Goal: Transaction & Acquisition: Book appointment/travel/reservation

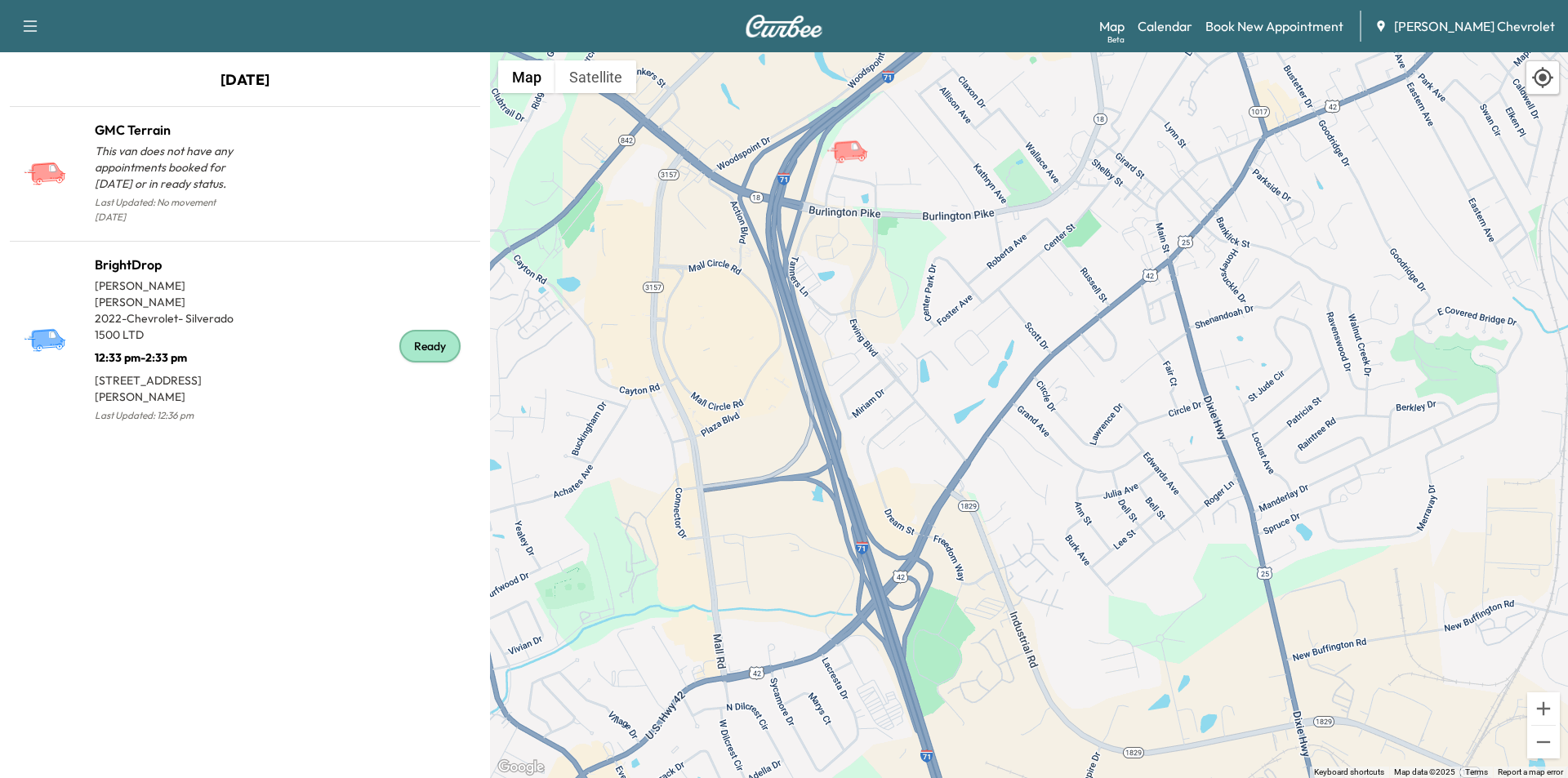
click at [790, 44] on div "Support Log Out Map Beta Calendar Book New Appointment [PERSON_NAME] Chevrolet" at bounding box center [784, 26] width 1568 height 52
click at [798, 25] on img at bounding box center [784, 25] width 78 height 22
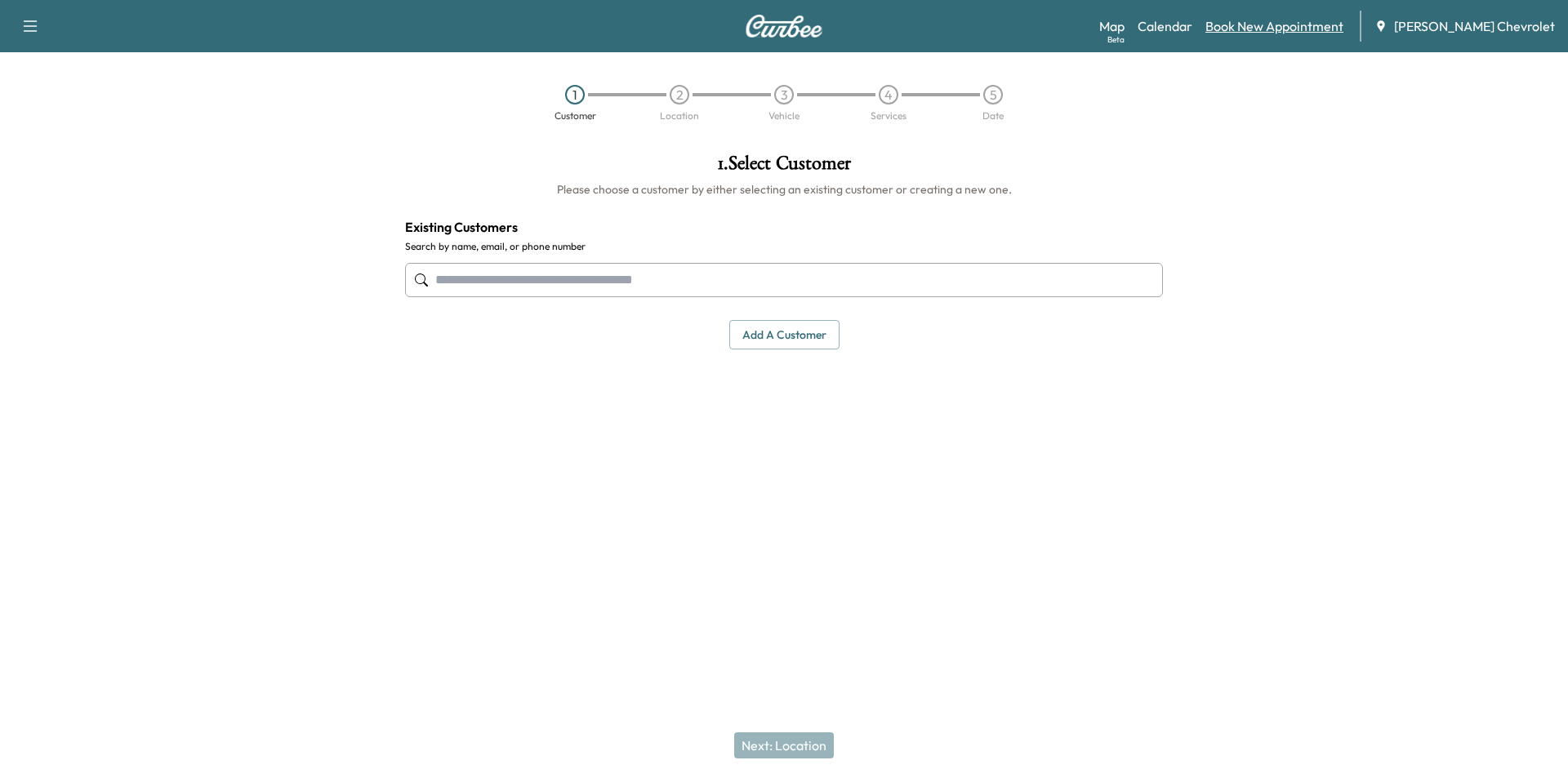
click at [1297, 35] on link "Book New Appointment" at bounding box center [1274, 26] width 138 height 20
paste input "**********"
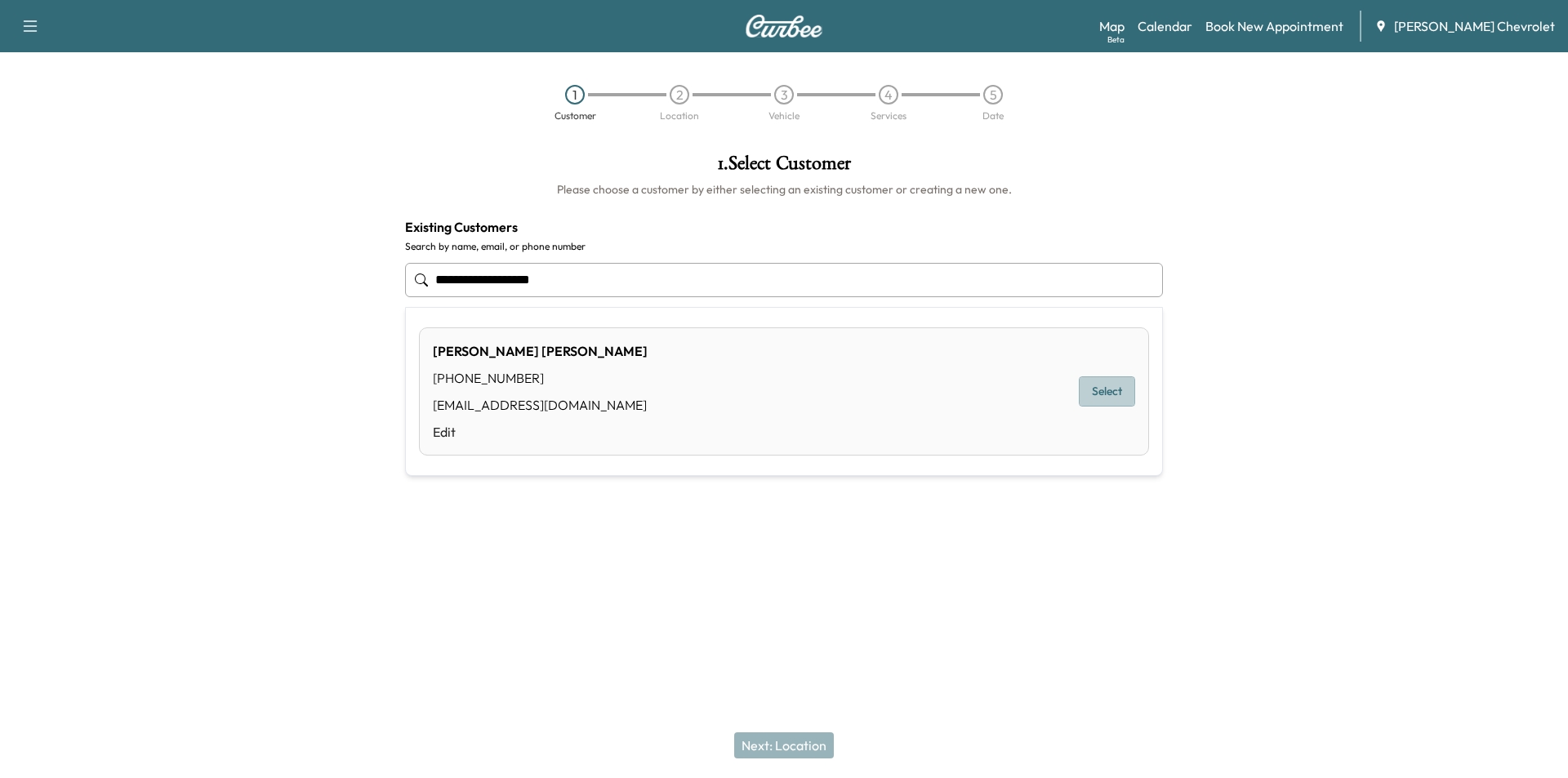
click at [1123, 385] on button "Select" at bounding box center [1107, 392] width 57 height 31
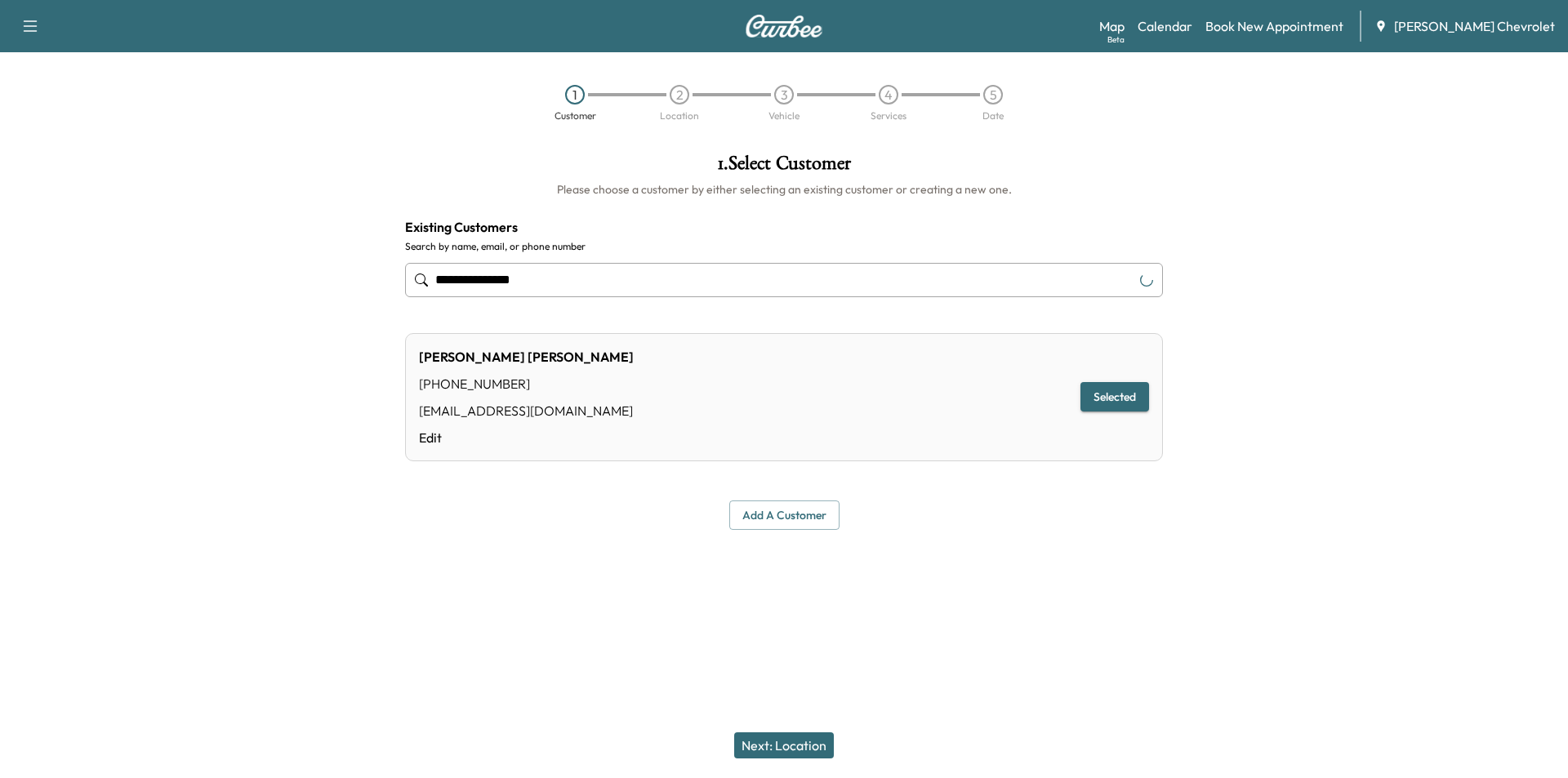
type input "**********"
click at [795, 744] on button "Next: Location" at bounding box center [784, 745] width 100 height 26
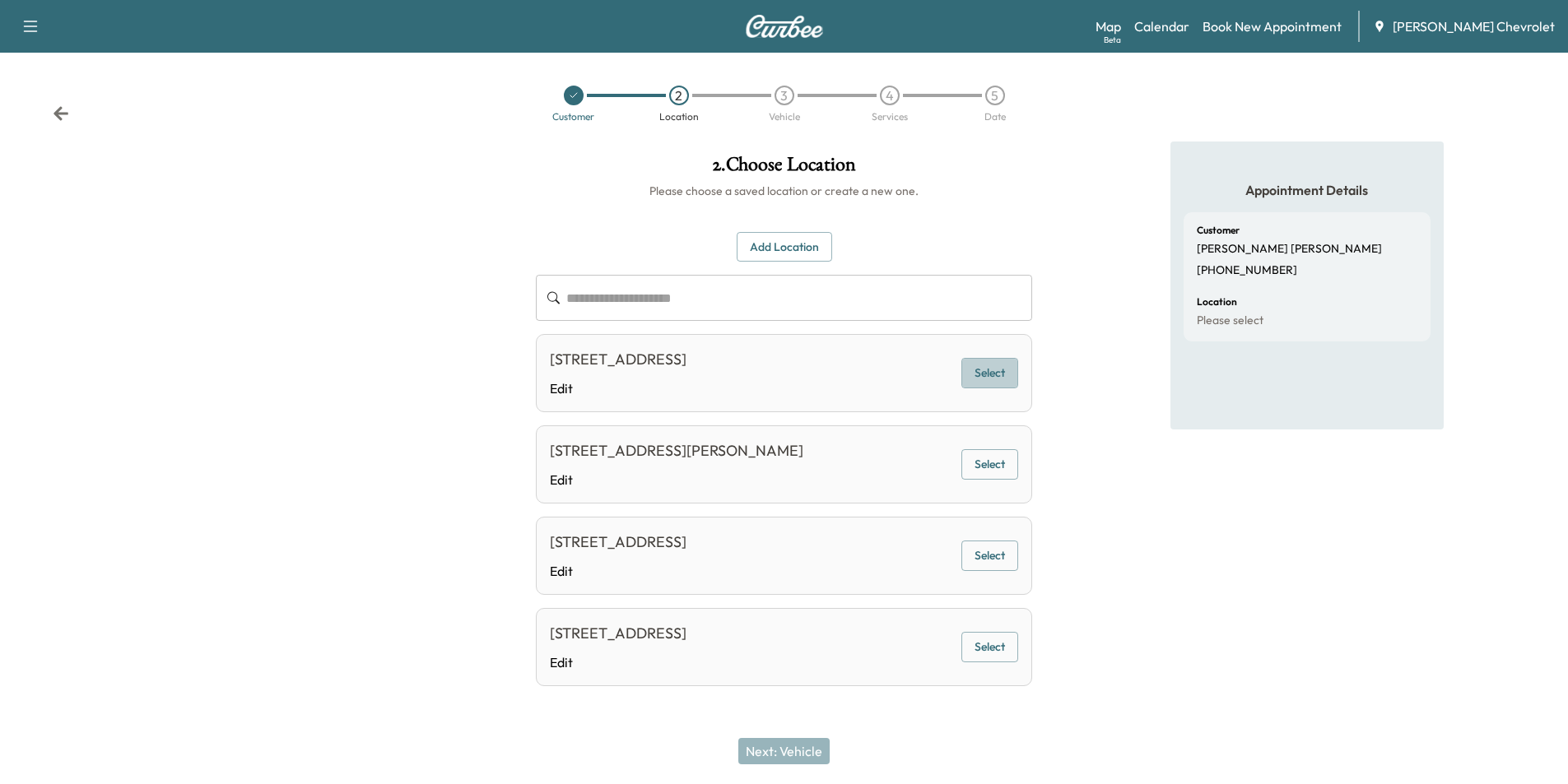
click at [1005, 375] on button "Select" at bounding box center [989, 373] width 57 height 31
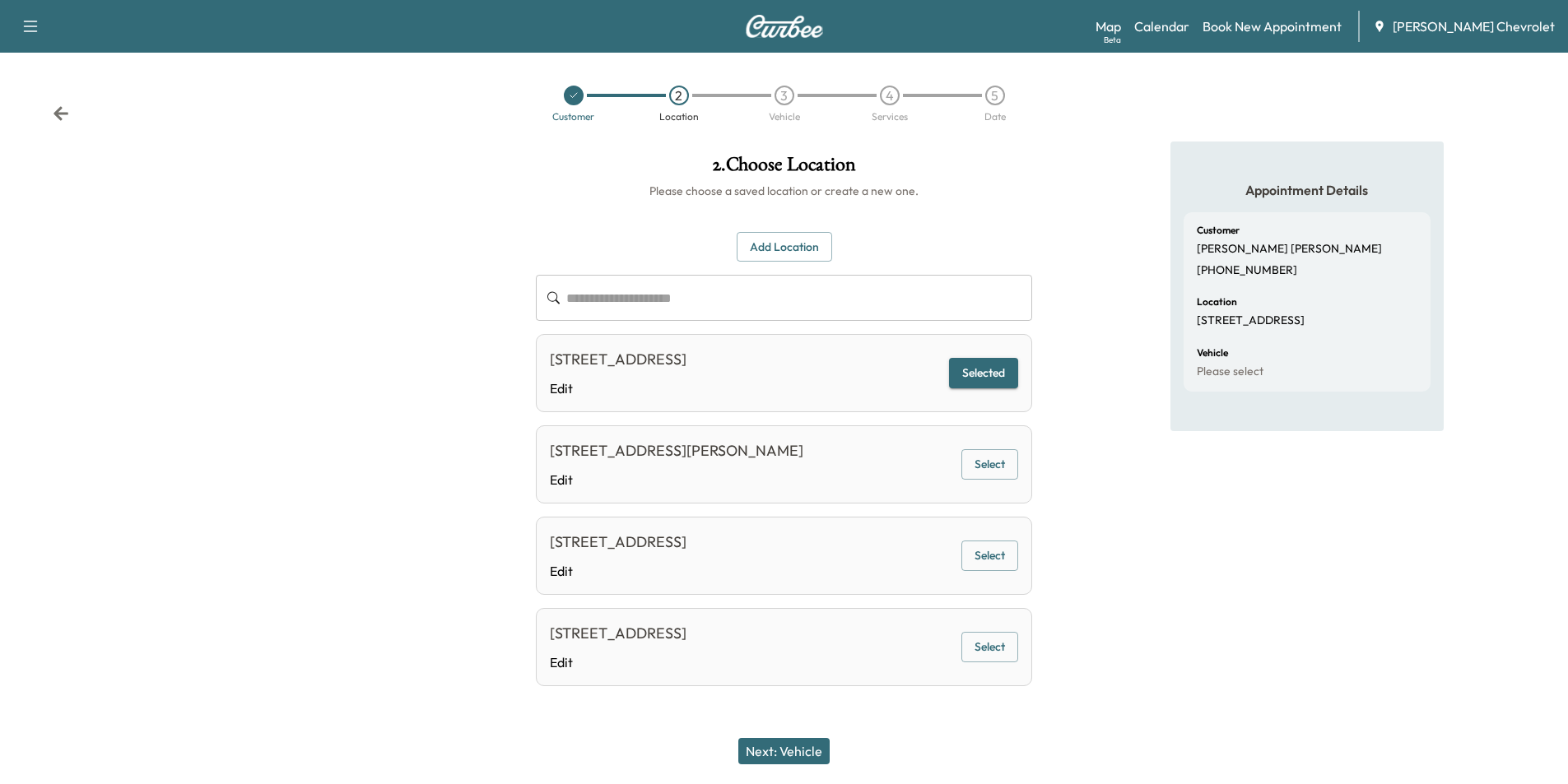
click at [783, 749] on button "Next: Vehicle" at bounding box center [784, 751] width 91 height 26
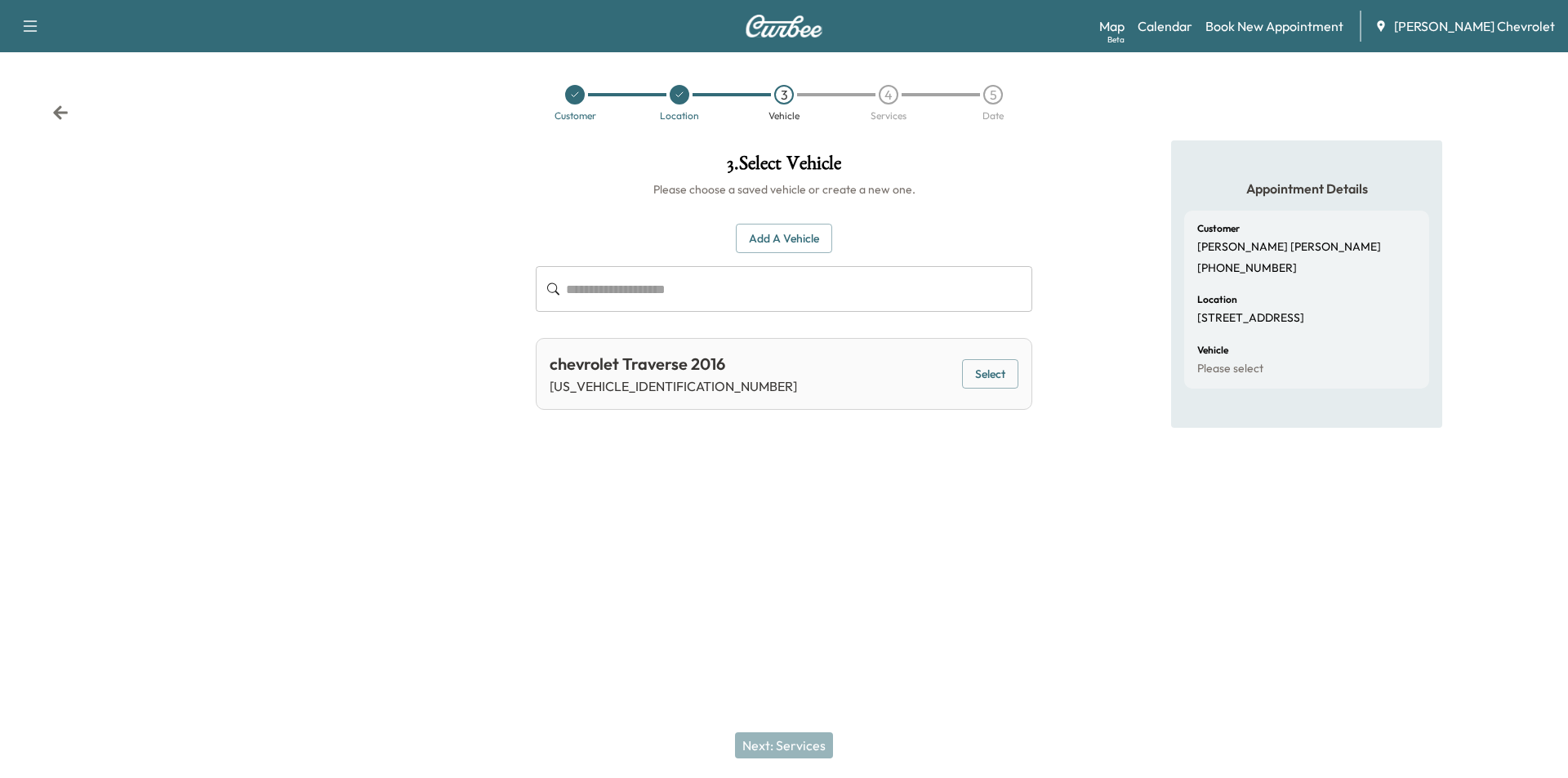
click at [997, 376] on button "Select" at bounding box center [990, 375] width 57 height 31
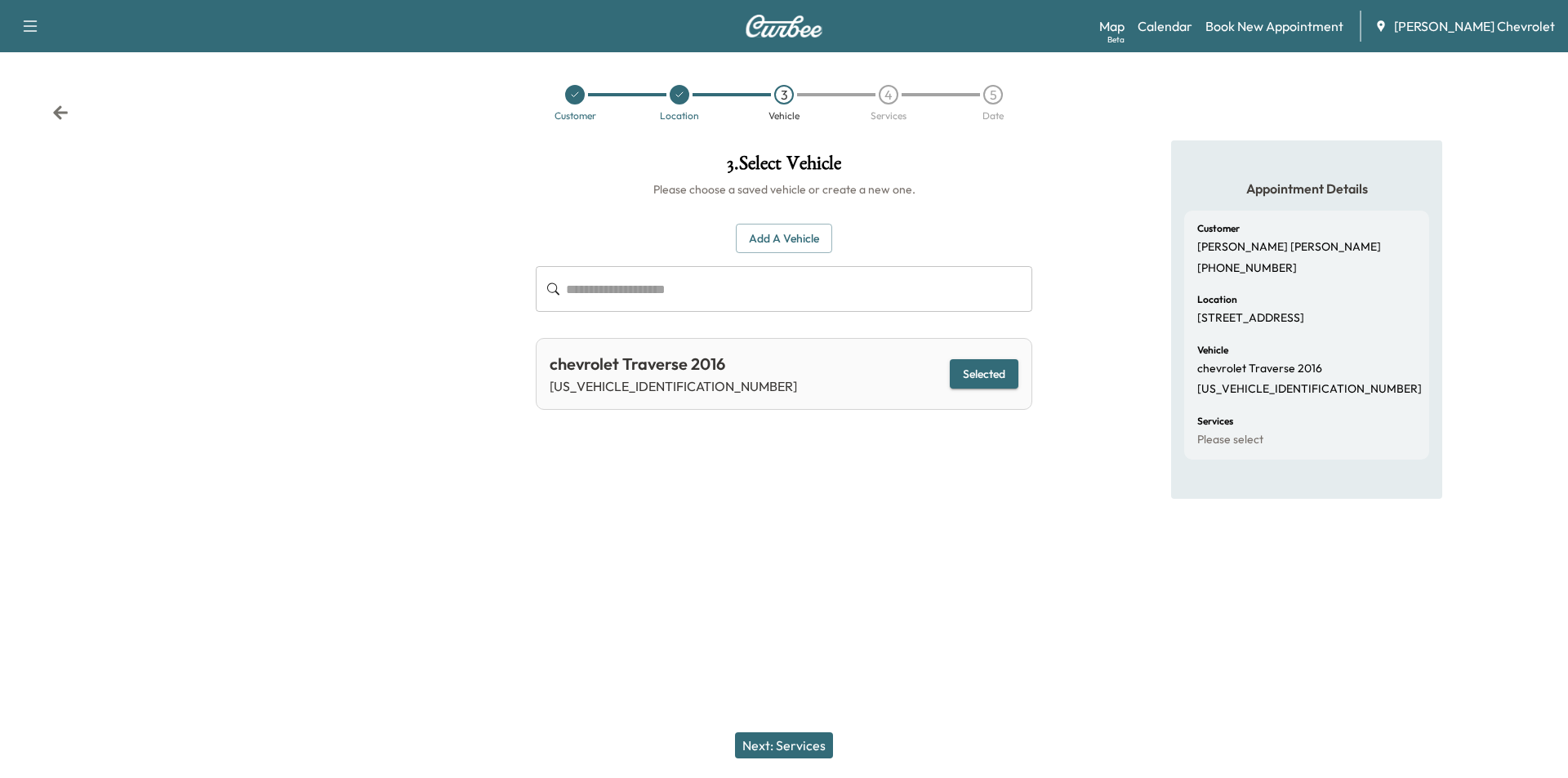
click at [768, 738] on button "Next: Services" at bounding box center [784, 745] width 98 height 26
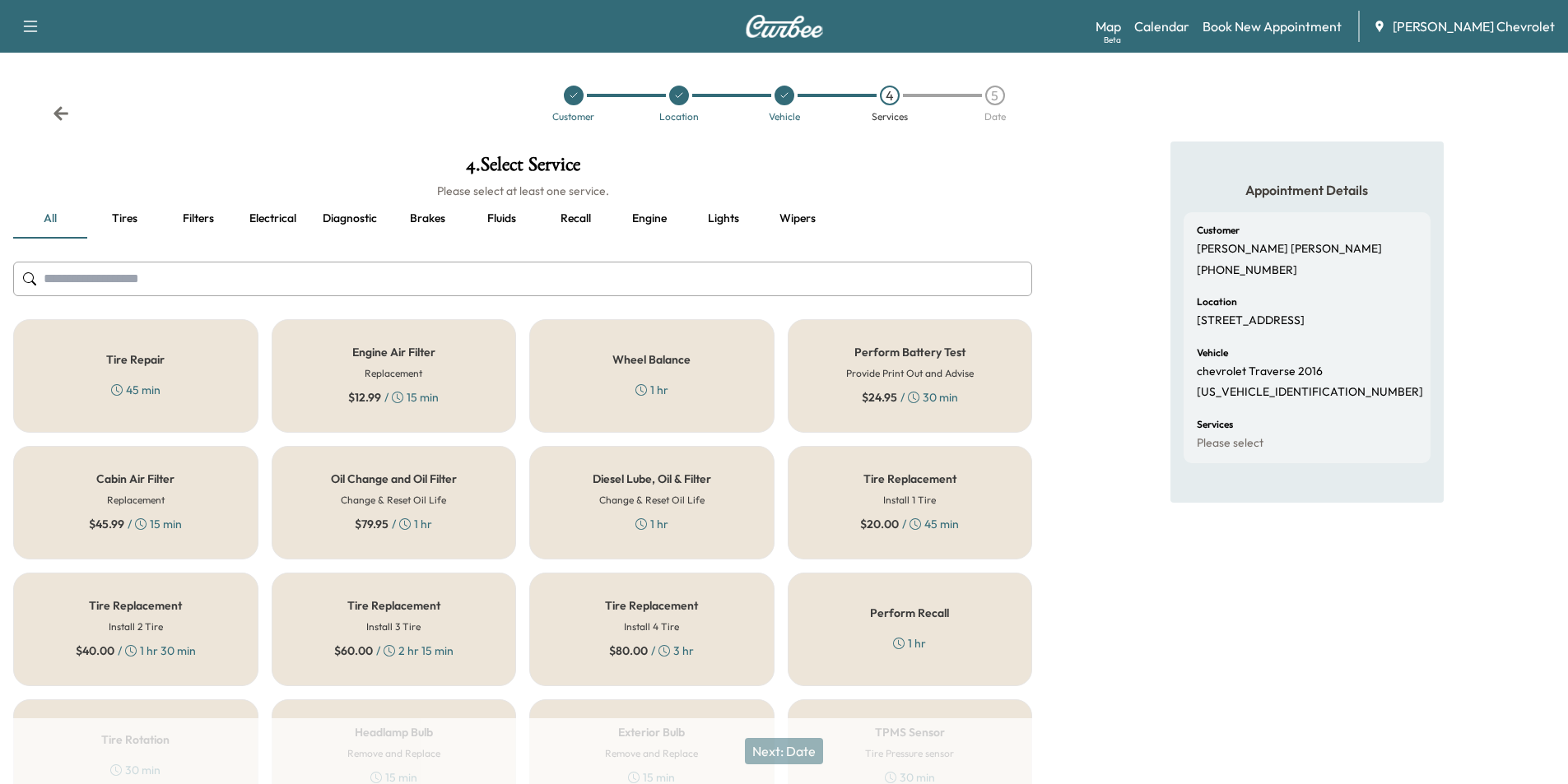
click at [411, 499] on h6 "Change & Reset Oil Life" at bounding box center [393, 500] width 105 height 14
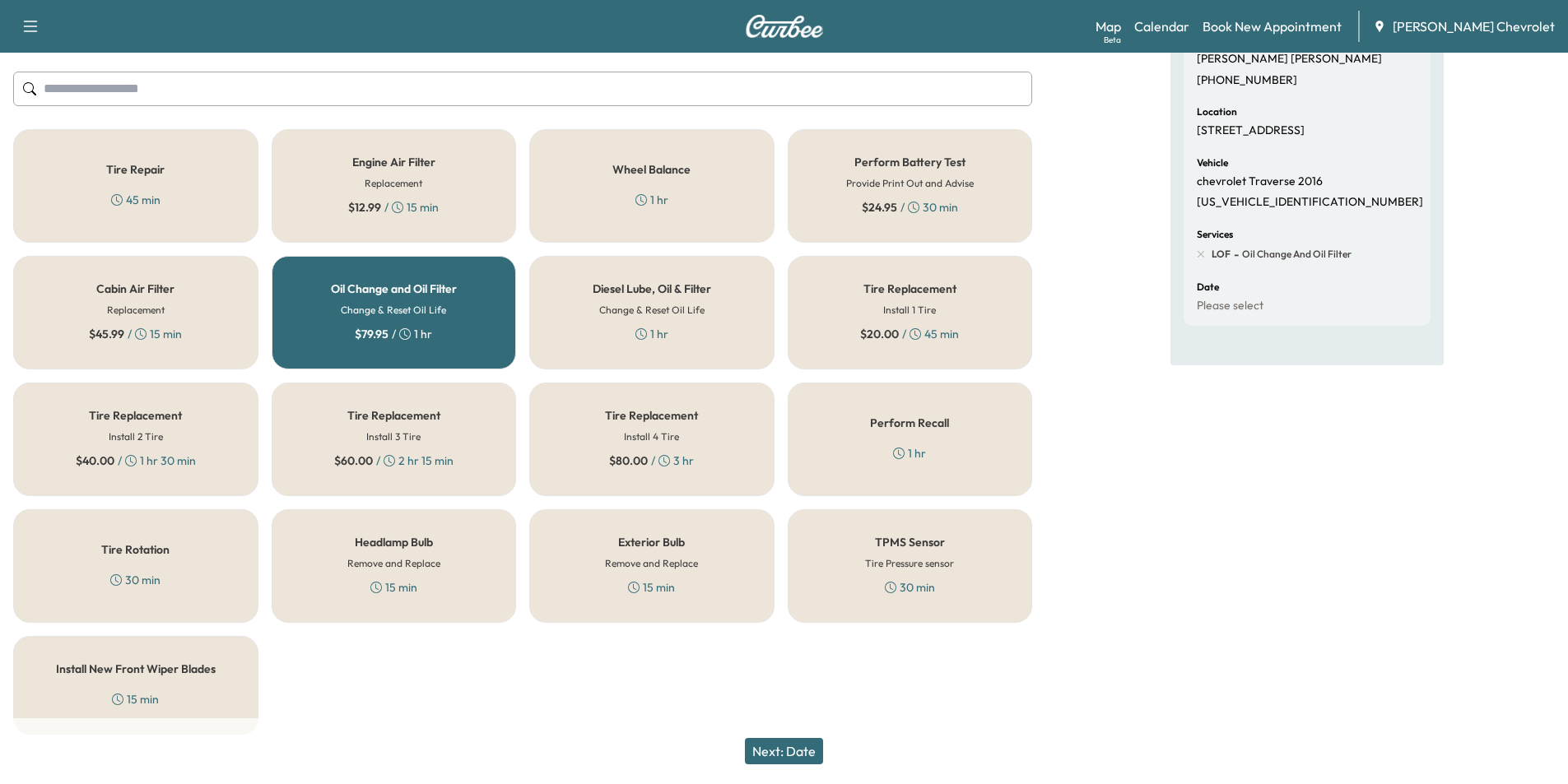
scroll to position [206, 0]
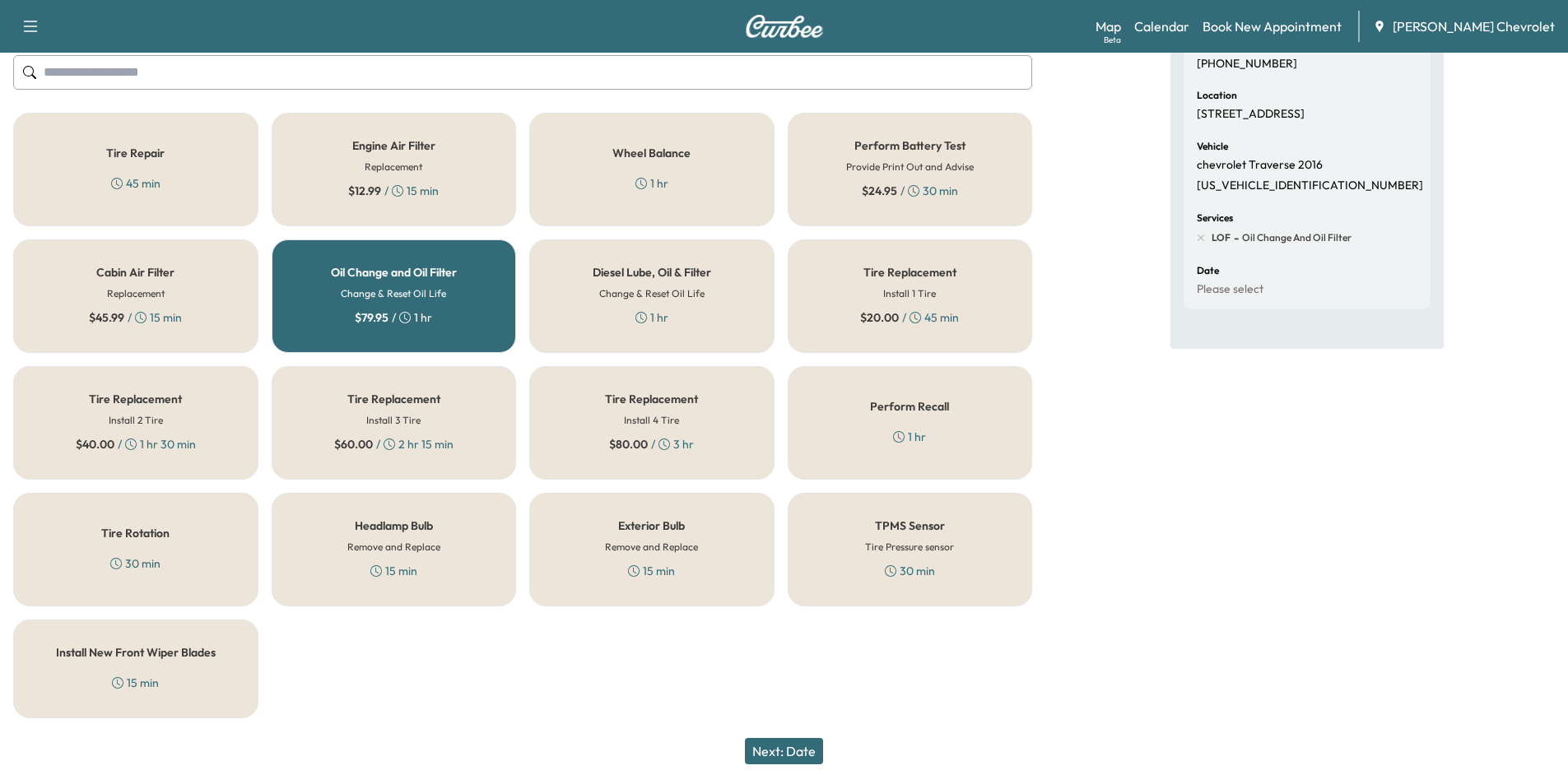
click at [800, 751] on button "Next: Date" at bounding box center [784, 751] width 78 height 26
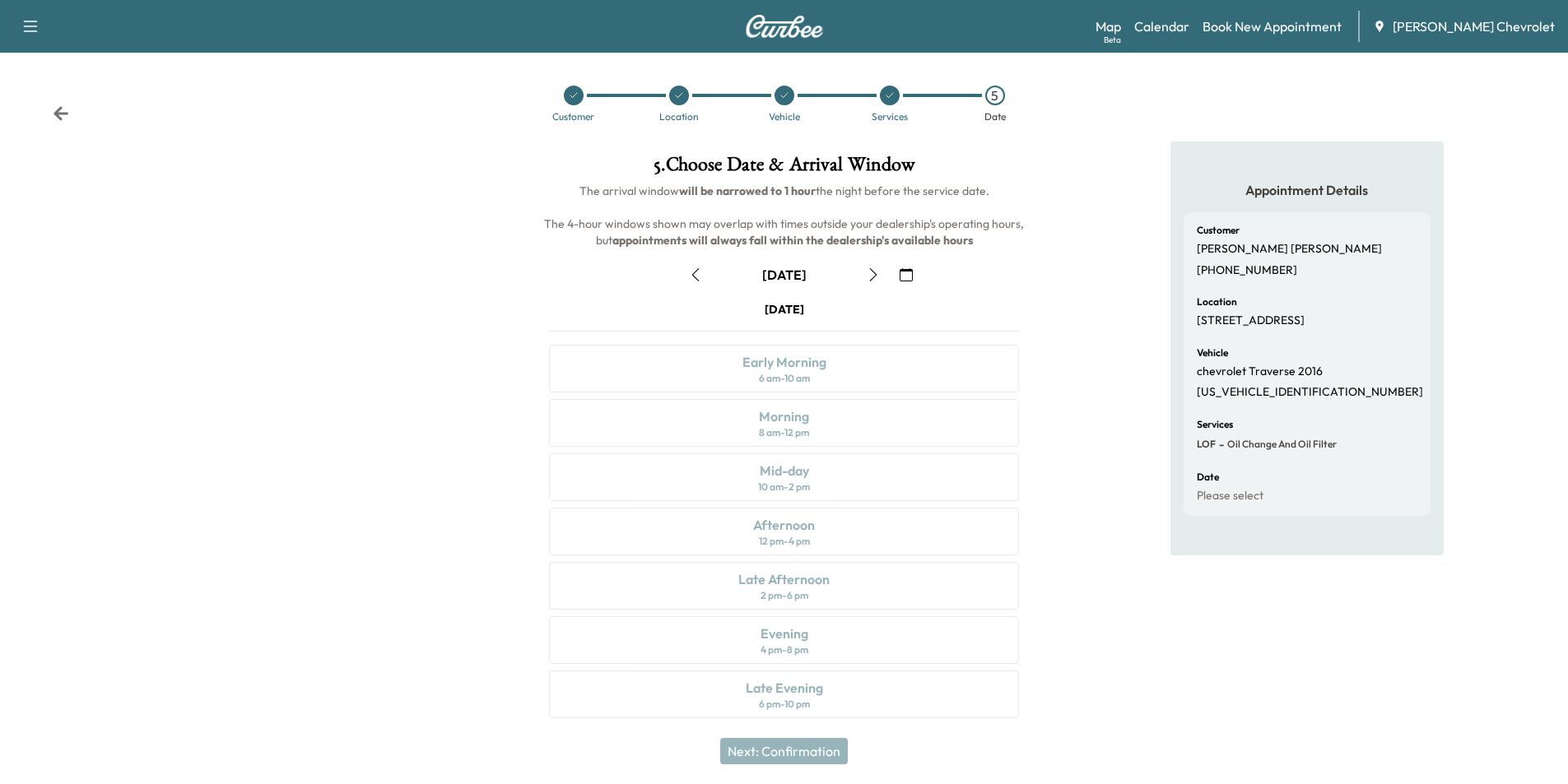
click at [909, 272] on icon "button" at bounding box center [906, 274] width 14 height 14
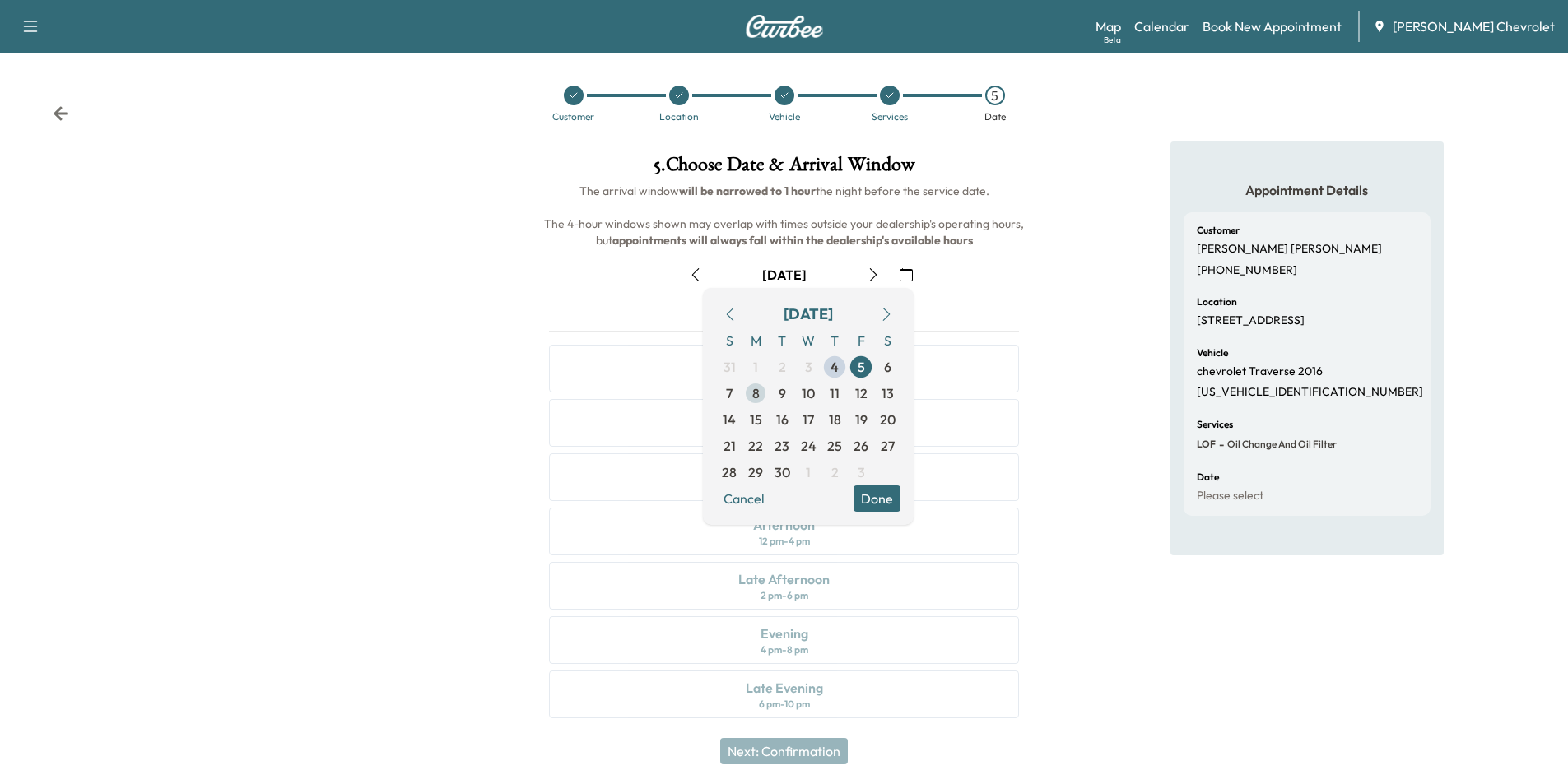
click at [757, 395] on span "8" at bounding box center [756, 393] width 7 height 20
click at [1080, 340] on div "Appointment Details Customer [PERSON_NAME] [PHONE_NUMBER] Location [STREET_ADDR…" at bounding box center [1306, 439] width 523 height 597
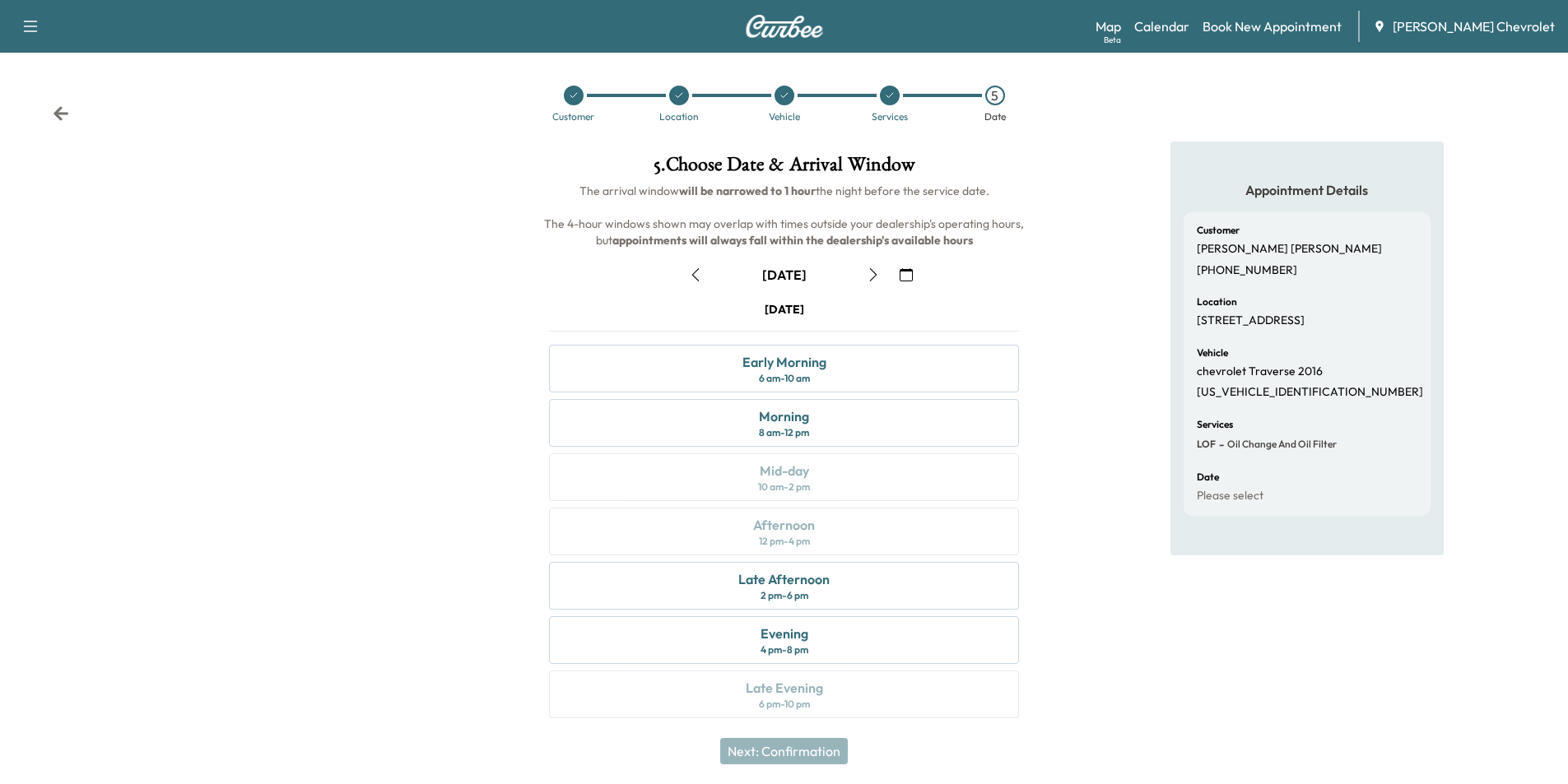
click at [913, 274] on button "button" at bounding box center [906, 274] width 28 height 26
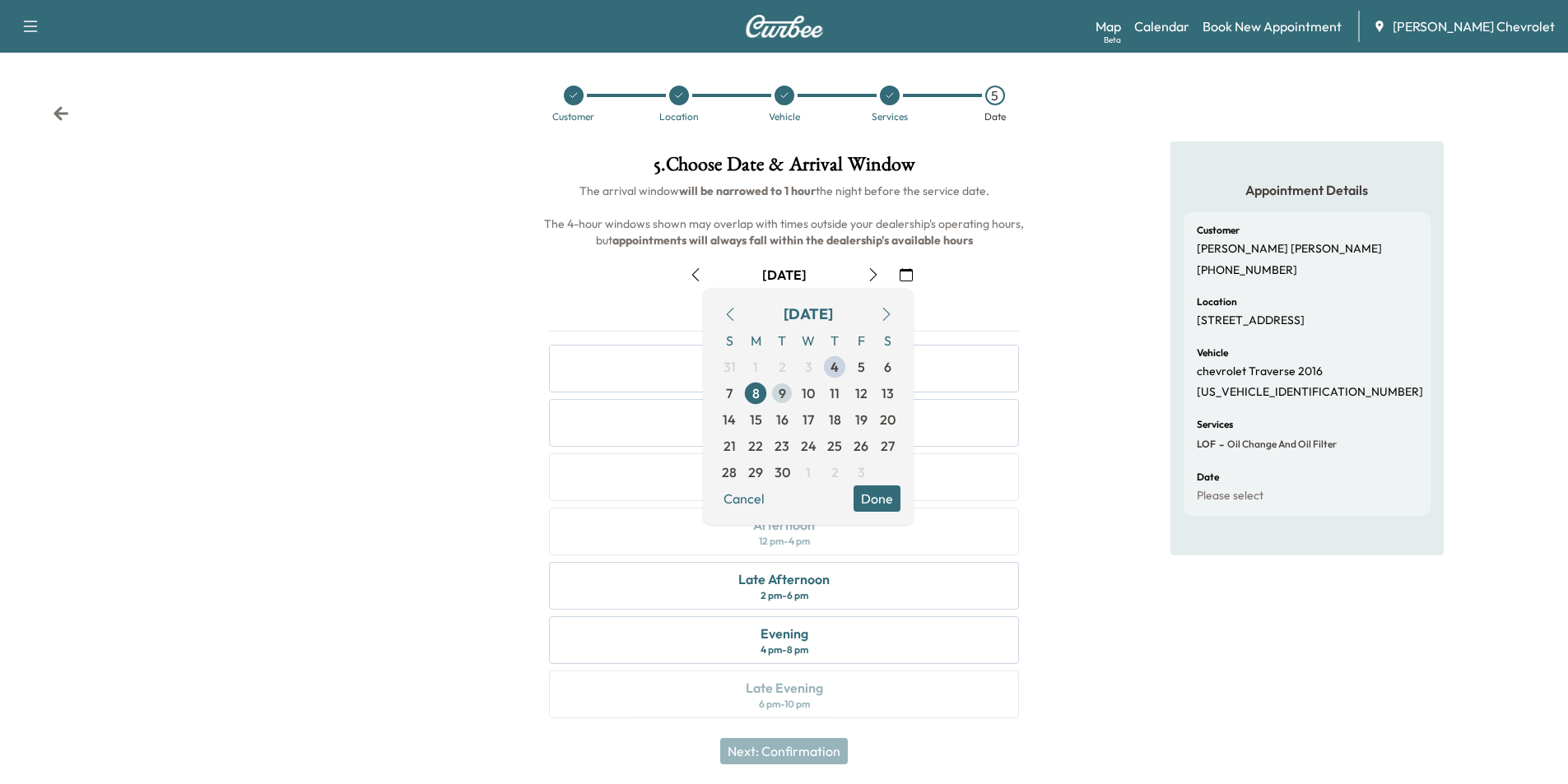
click at [781, 396] on span "9" at bounding box center [783, 393] width 7 height 20
click at [1111, 265] on div "Appointment Details Customer [PERSON_NAME] [PHONE_NUMBER] Location [STREET_ADDR…" at bounding box center [1306, 439] width 523 height 597
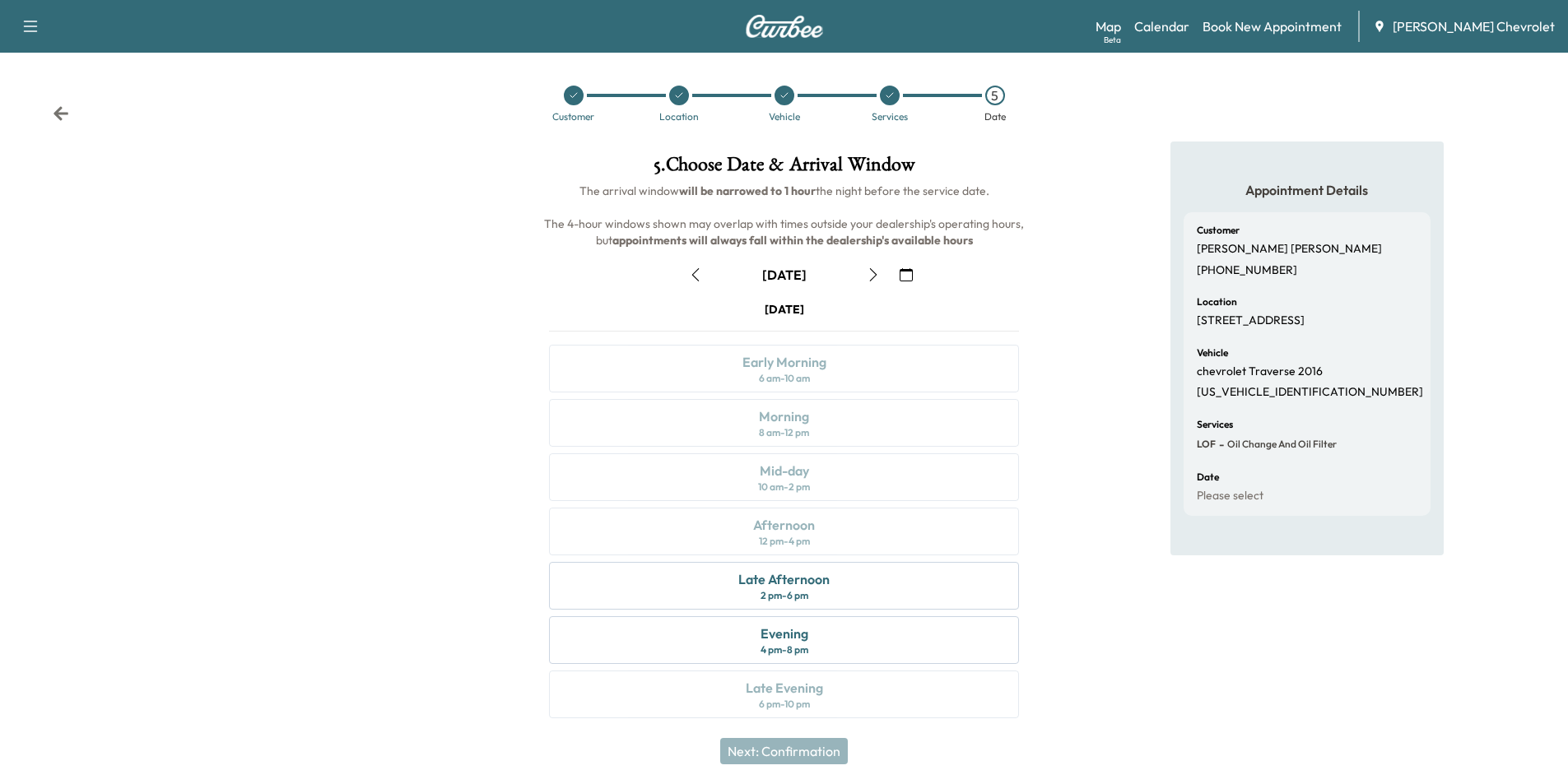
click at [904, 273] on icon "button" at bounding box center [906, 274] width 14 height 14
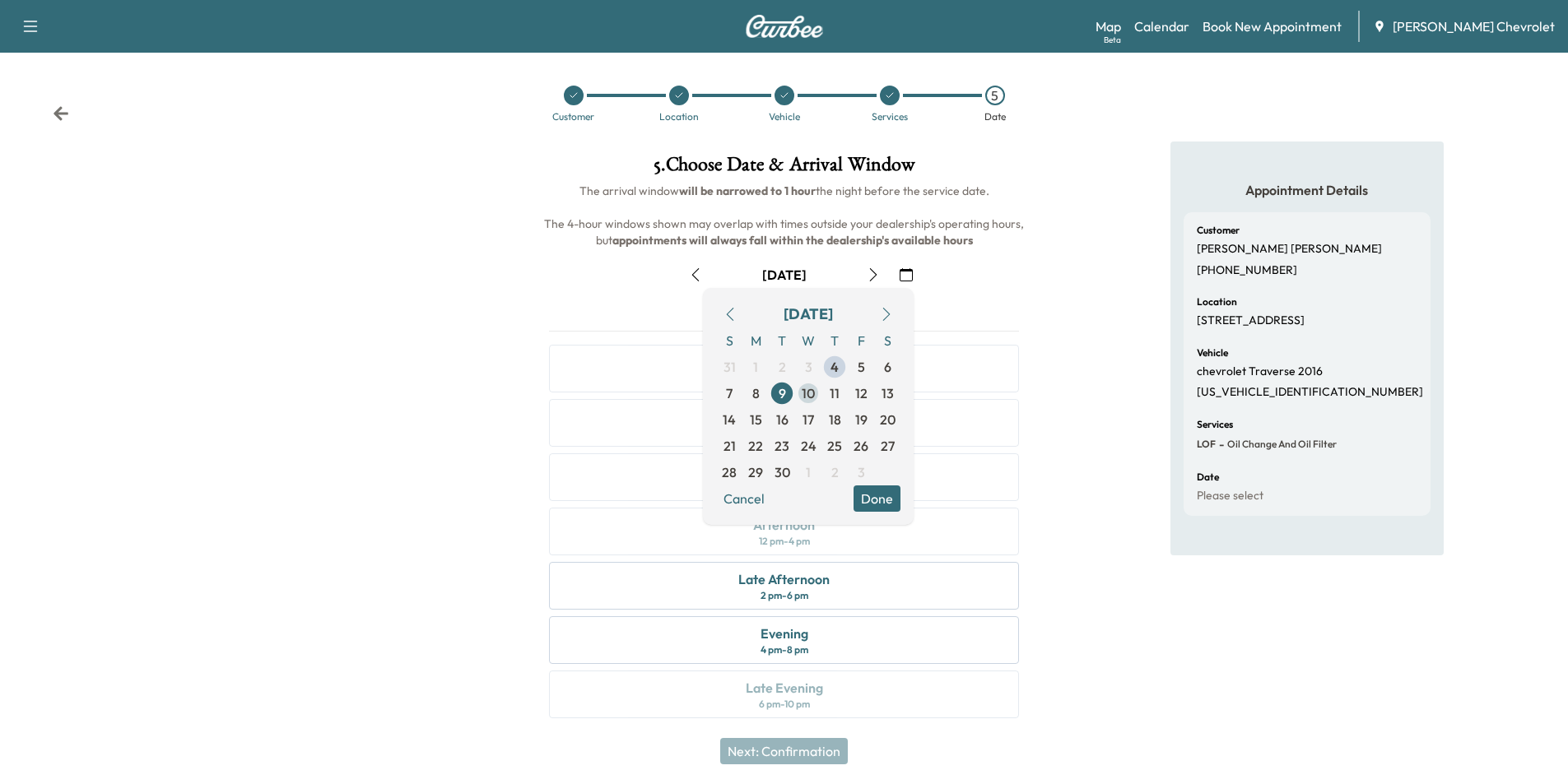
click at [803, 392] on span "10" at bounding box center [808, 393] width 14 height 20
click at [1063, 303] on div "Appointment Details Customer [PERSON_NAME] [PHONE_NUMBER] Location [STREET_ADDR…" at bounding box center [1306, 439] width 523 height 597
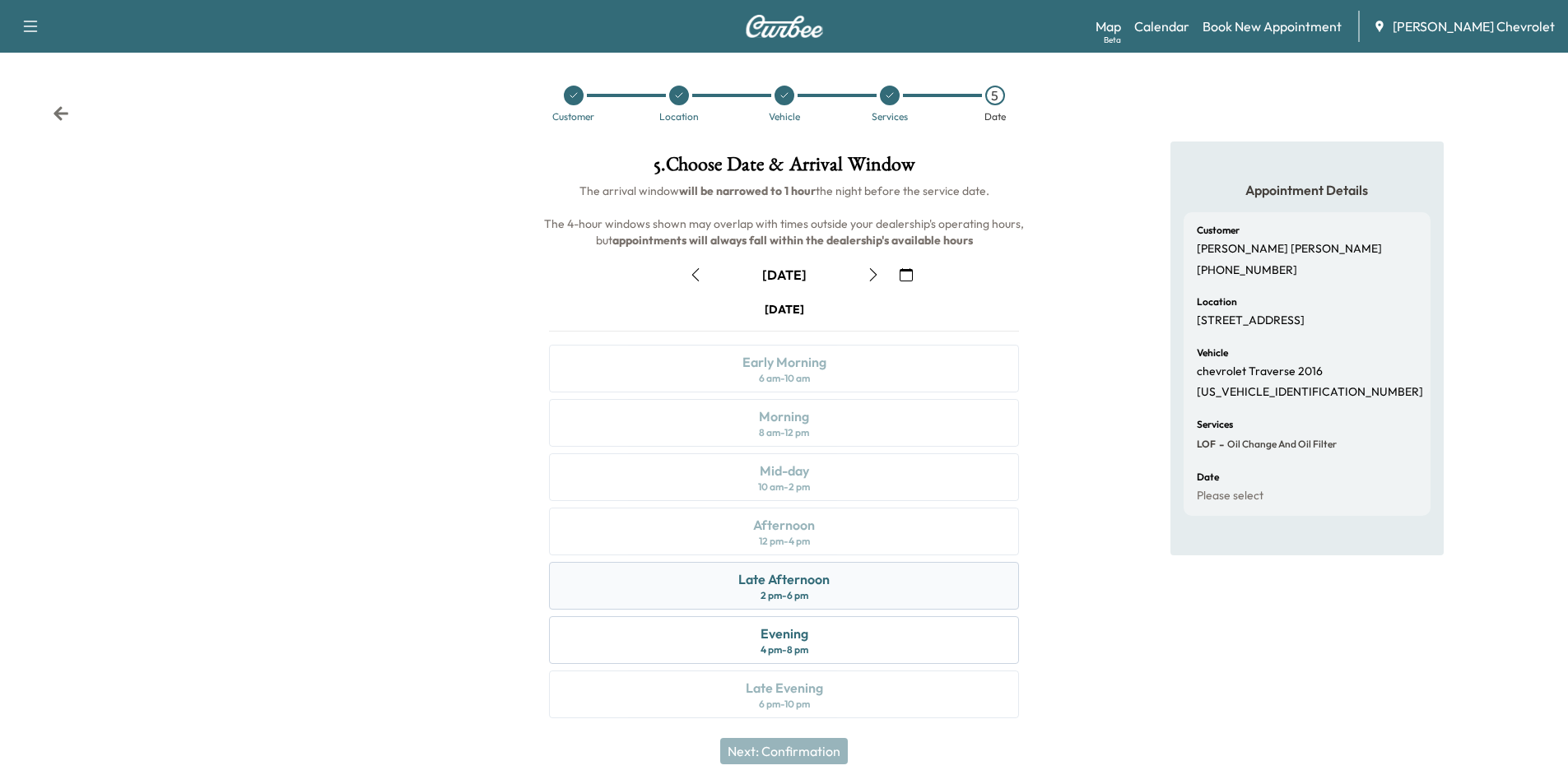
click at [817, 591] on div "Late Afternoon 2 pm - 6 pm" at bounding box center [784, 586] width 470 height 48
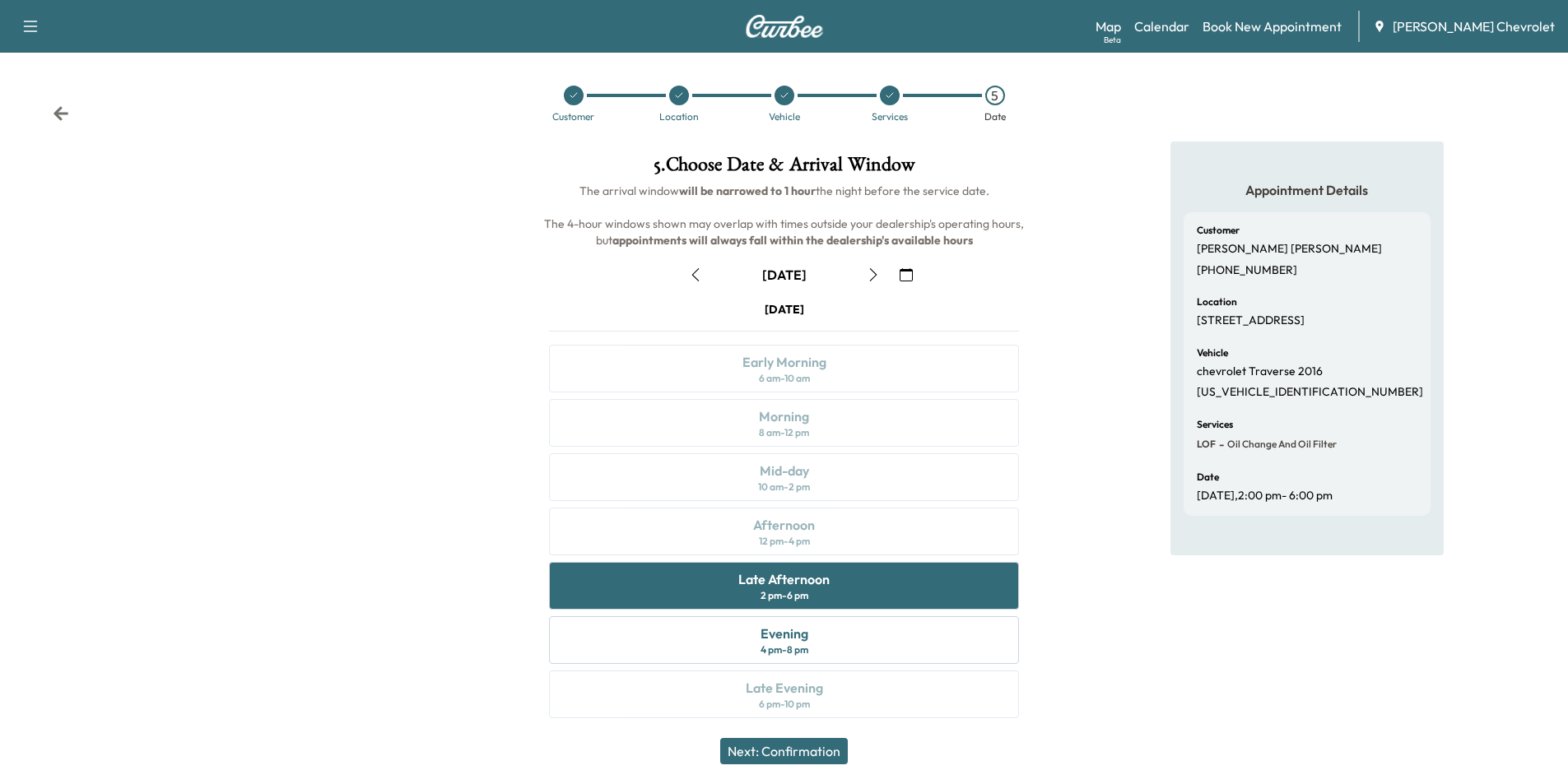
click at [908, 275] on icon "button" at bounding box center [906, 274] width 14 height 14
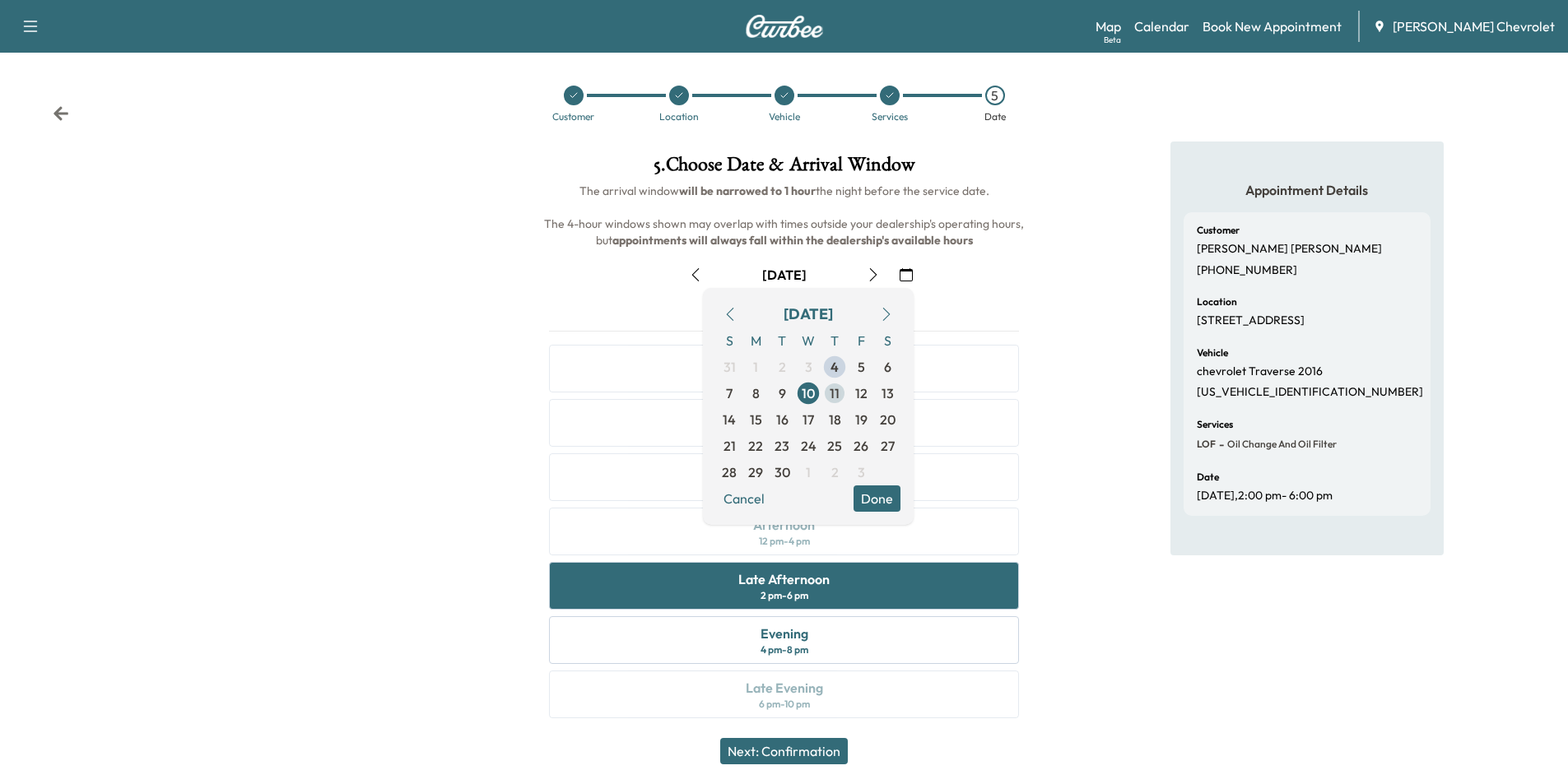
click at [832, 394] on span "11" at bounding box center [834, 393] width 10 height 20
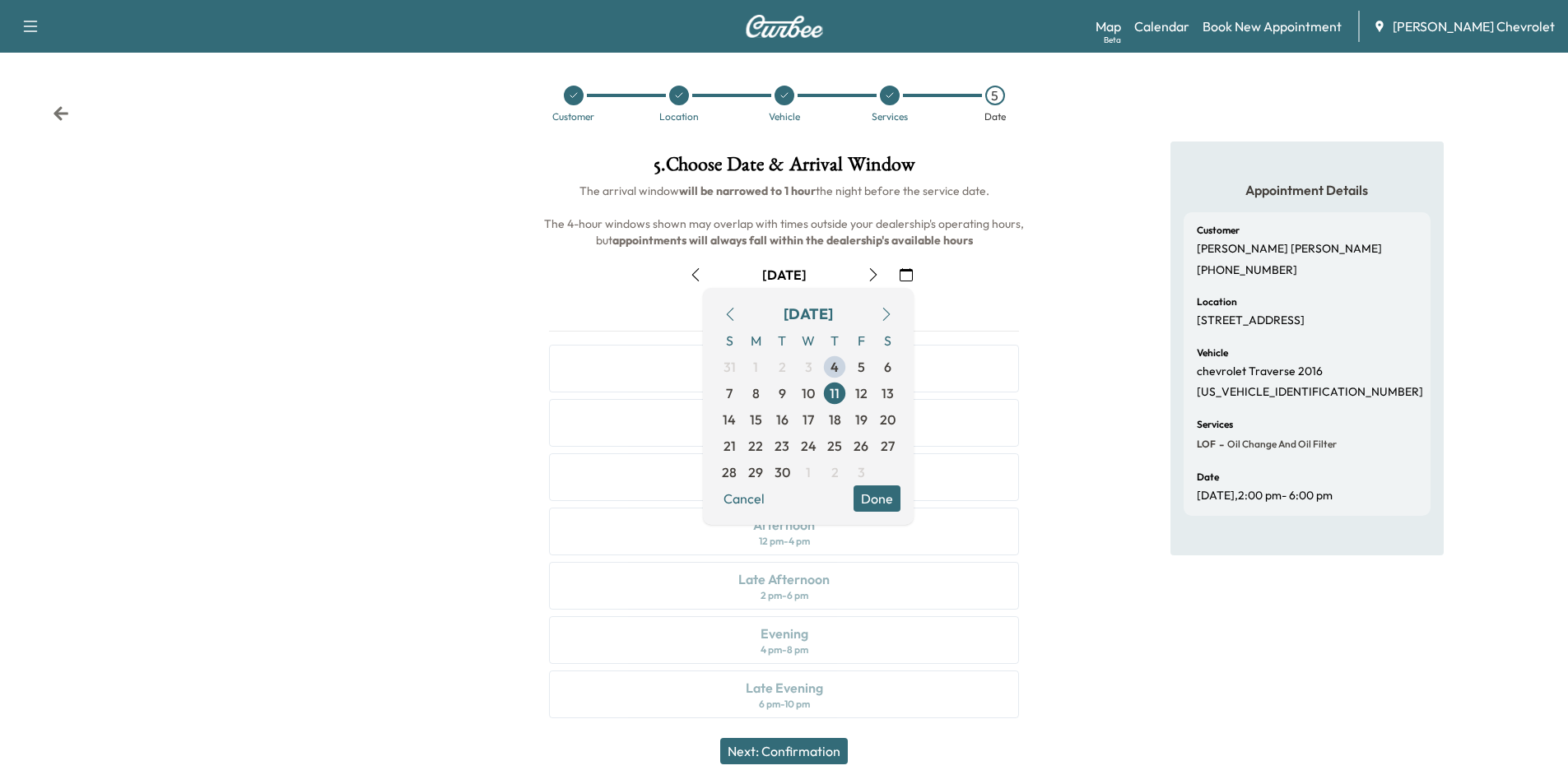
click at [1105, 317] on div "Appointment Details Customer [PERSON_NAME] [PHONE_NUMBER] Location [STREET_ADDR…" at bounding box center [1306, 439] width 523 height 597
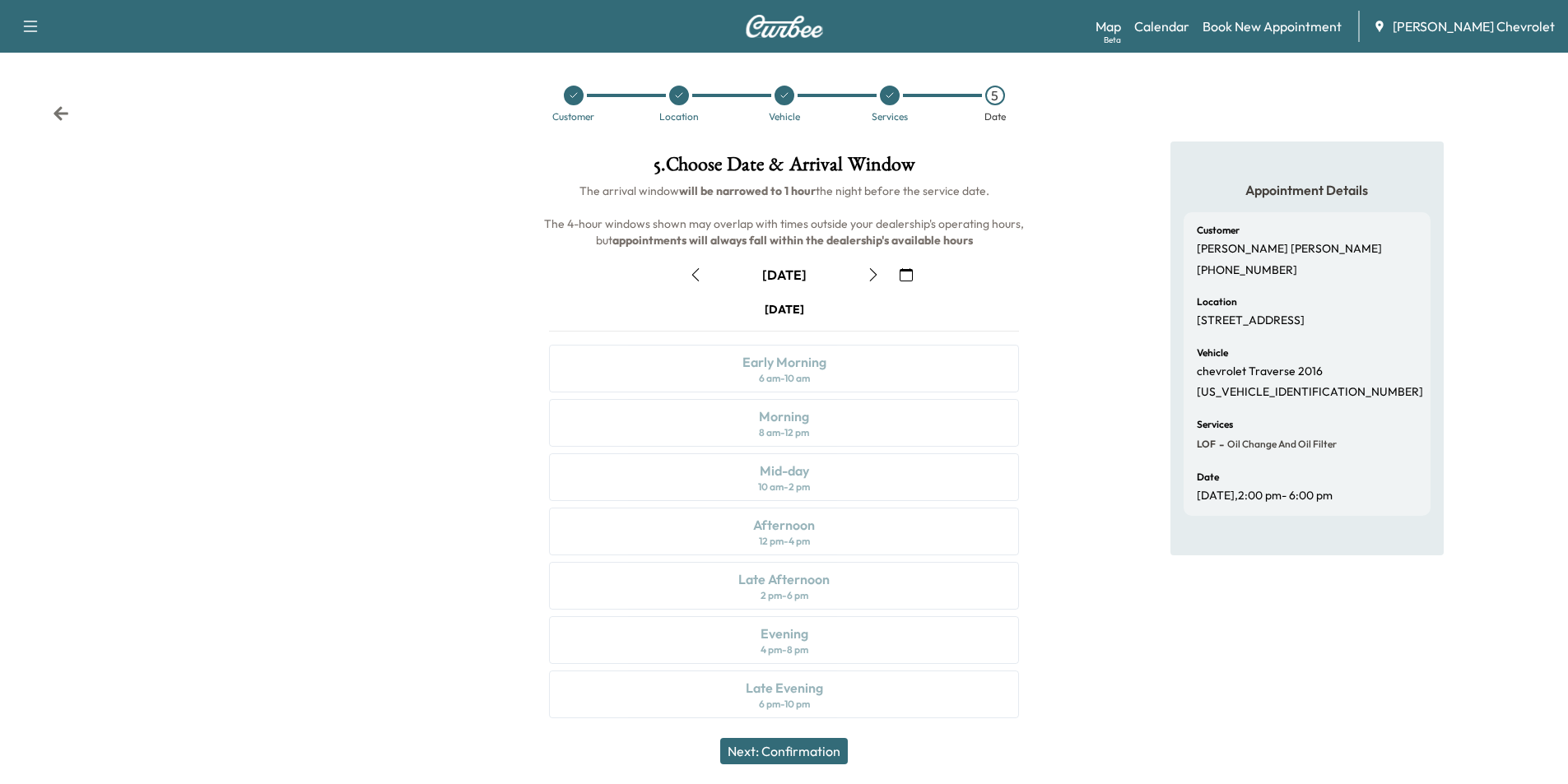
click at [900, 274] on icon "button" at bounding box center [906, 274] width 14 height 14
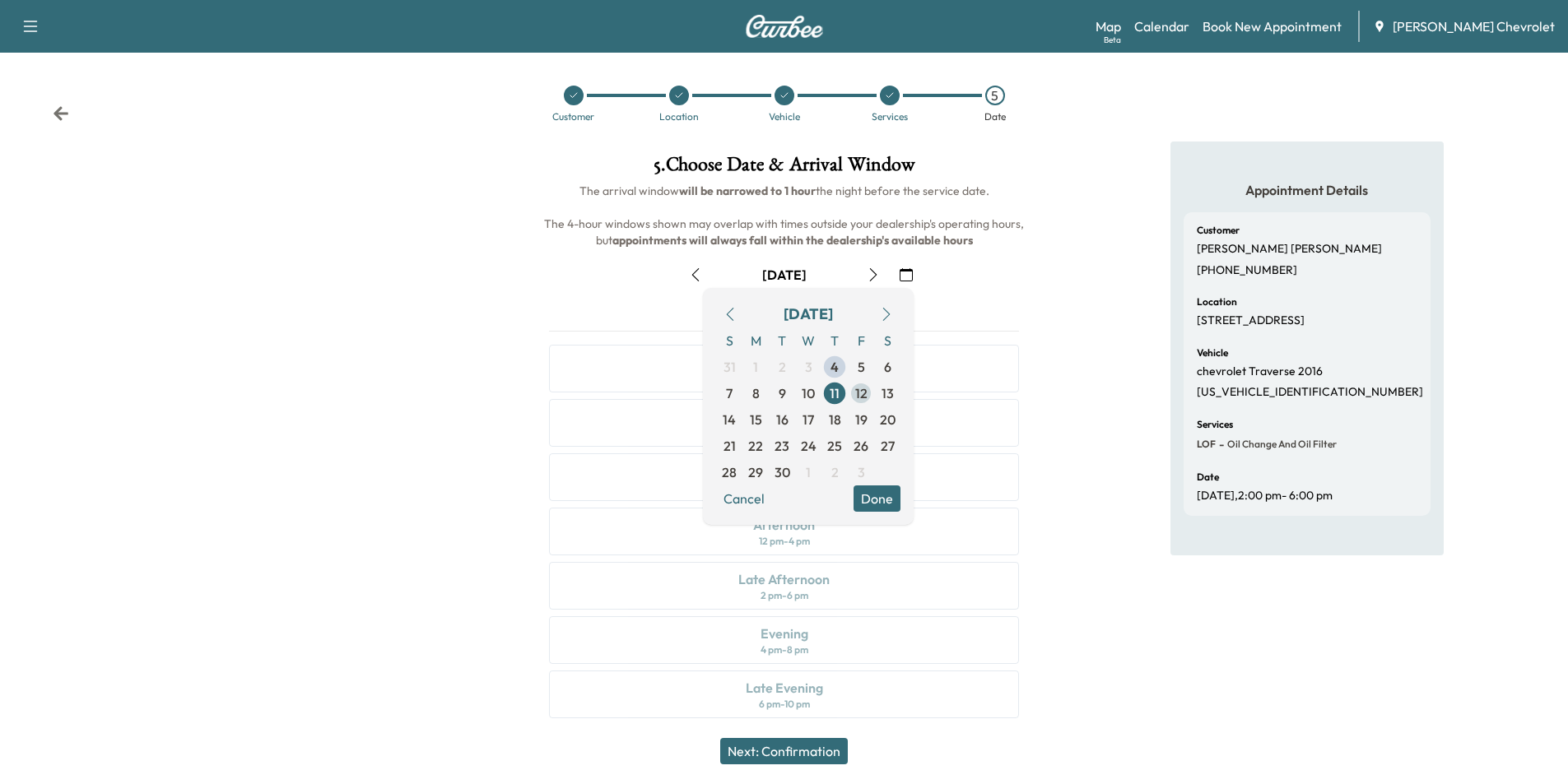
click at [862, 392] on span "12" at bounding box center [861, 393] width 13 height 20
click at [1060, 286] on div "Appointment Details Customer [PERSON_NAME] [PHONE_NUMBER] Location [STREET_ADDR…" at bounding box center [1306, 439] width 523 height 597
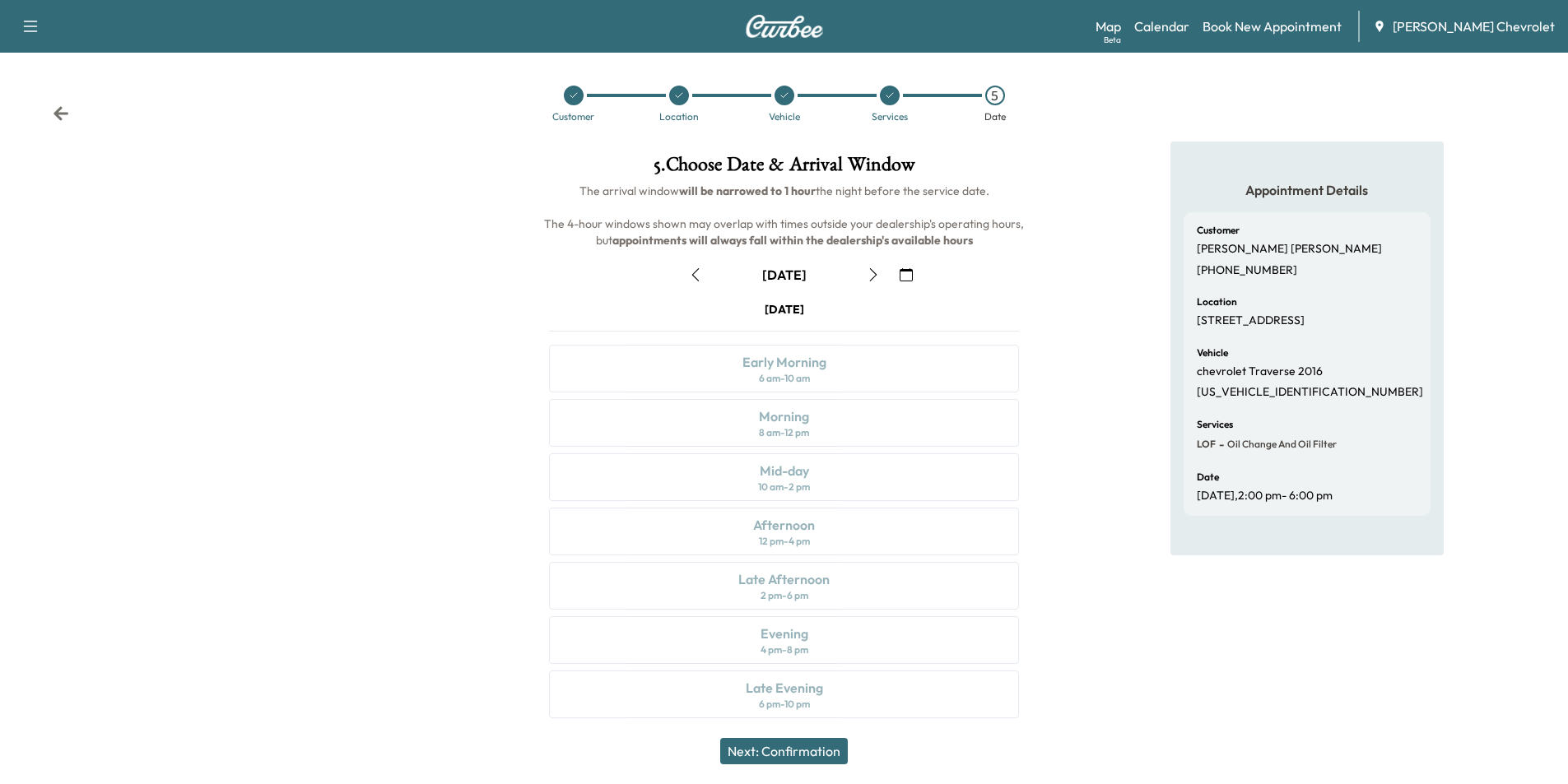
click at [906, 278] on icon "button" at bounding box center [906, 274] width 14 height 14
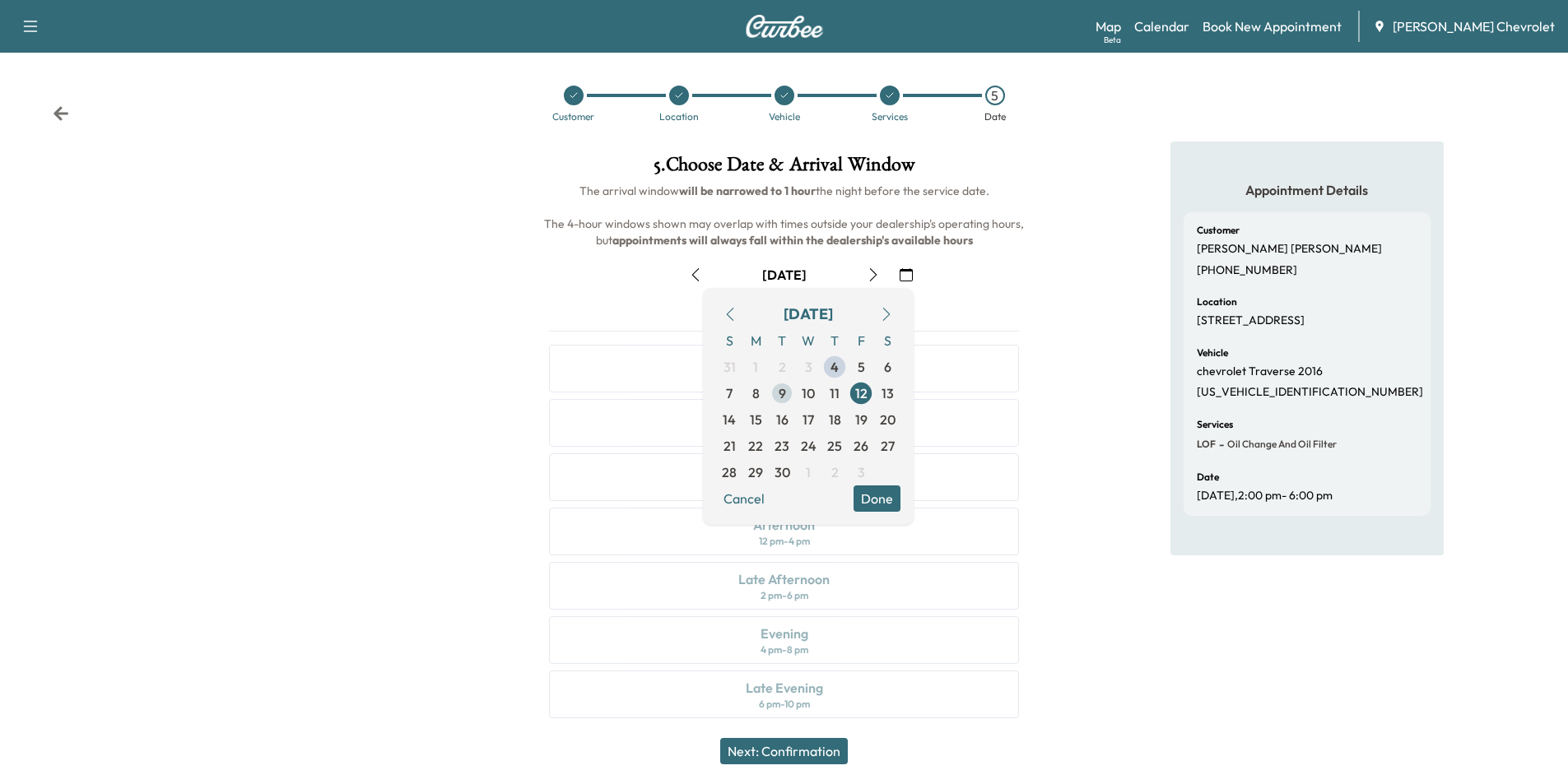
click at [780, 396] on span "9" at bounding box center [783, 393] width 7 height 20
click at [816, 393] on span "10" at bounding box center [808, 393] width 26 height 26
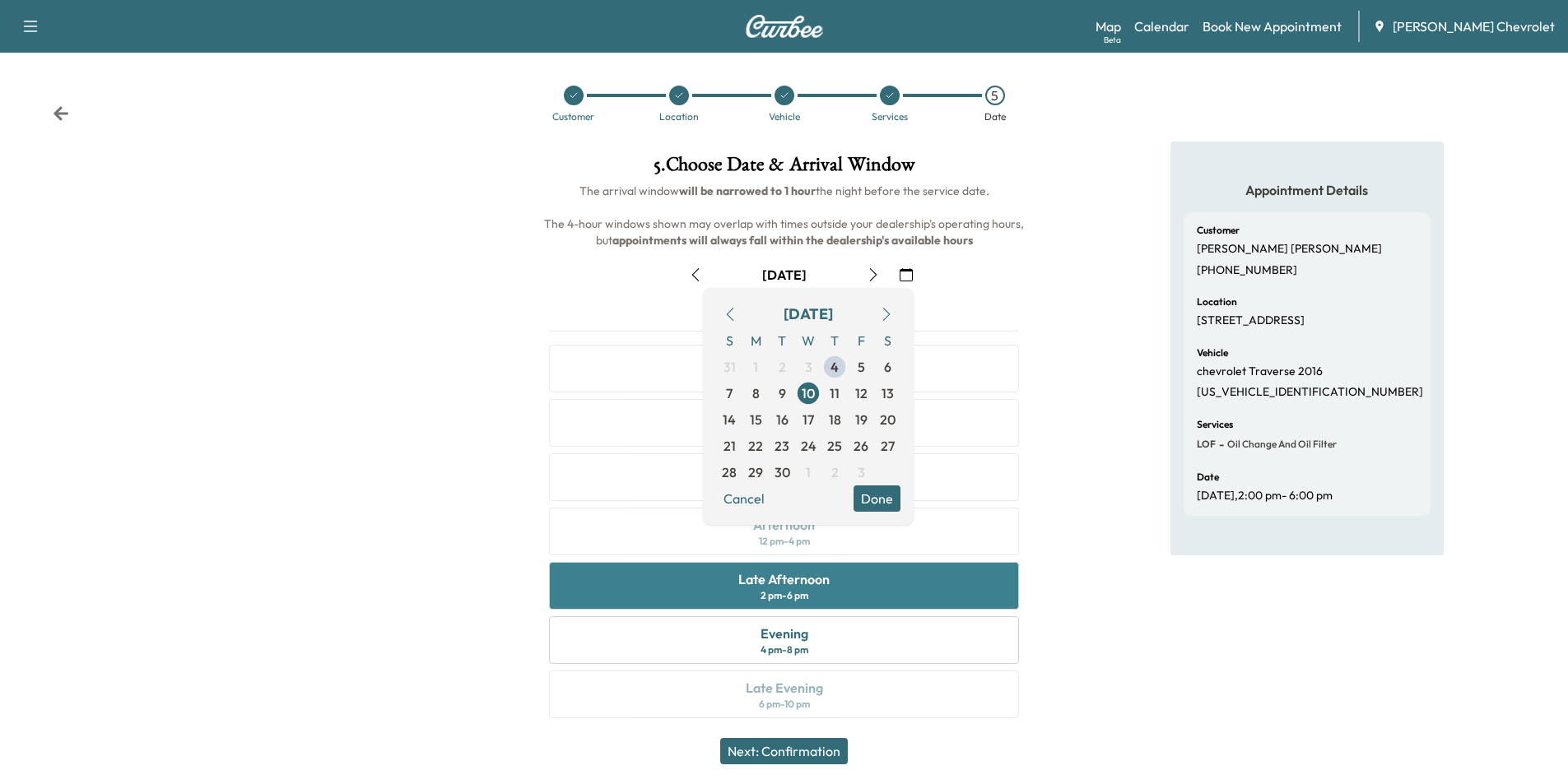
click at [837, 578] on div "Late Afternoon 2 pm - 6 pm" at bounding box center [784, 586] width 470 height 48
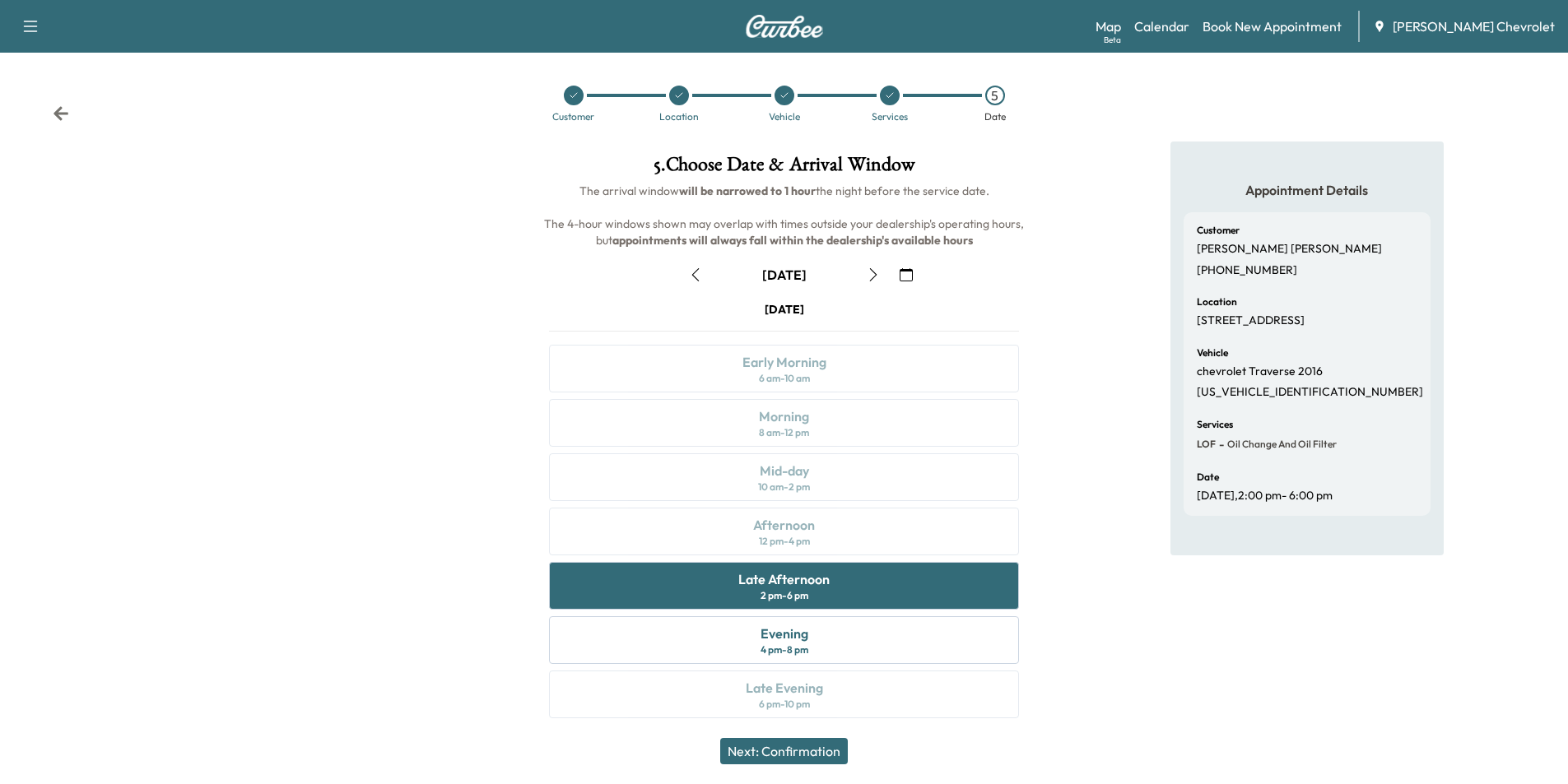
click at [837, 749] on button "Next: Confirmation" at bounding box center [784, 751] width 128 height 26
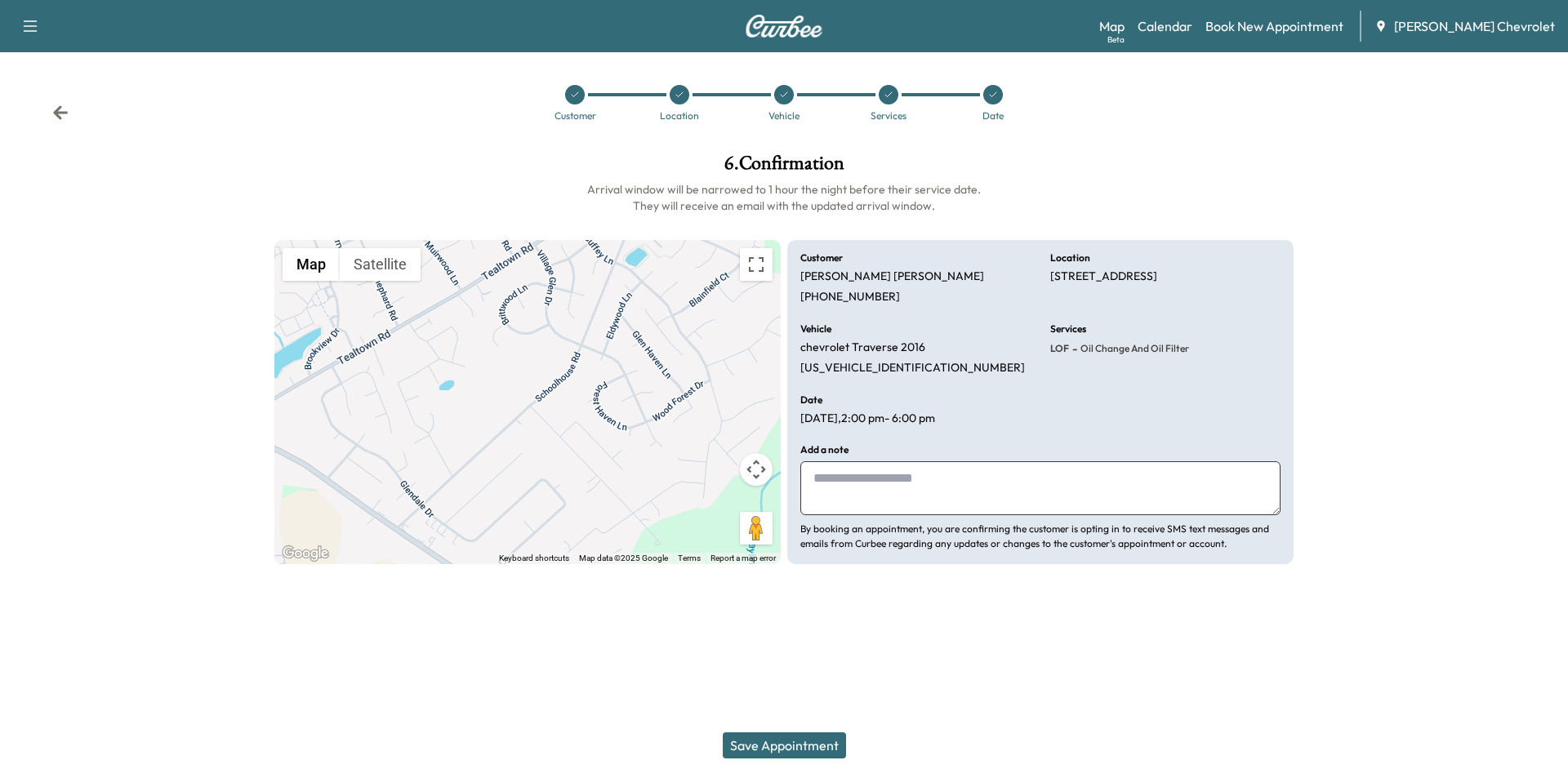
click at [808, 740] on button "Save Appointment" at bounding box center [784, 745] width 123 height 26
click at [58, 102] on div "Customer Location Vehicle Services Date" at bounding box center [784, 103] width 1568 height 75
click at [58, 112] on icon at bounding box center [60, 111] width 14 height 13
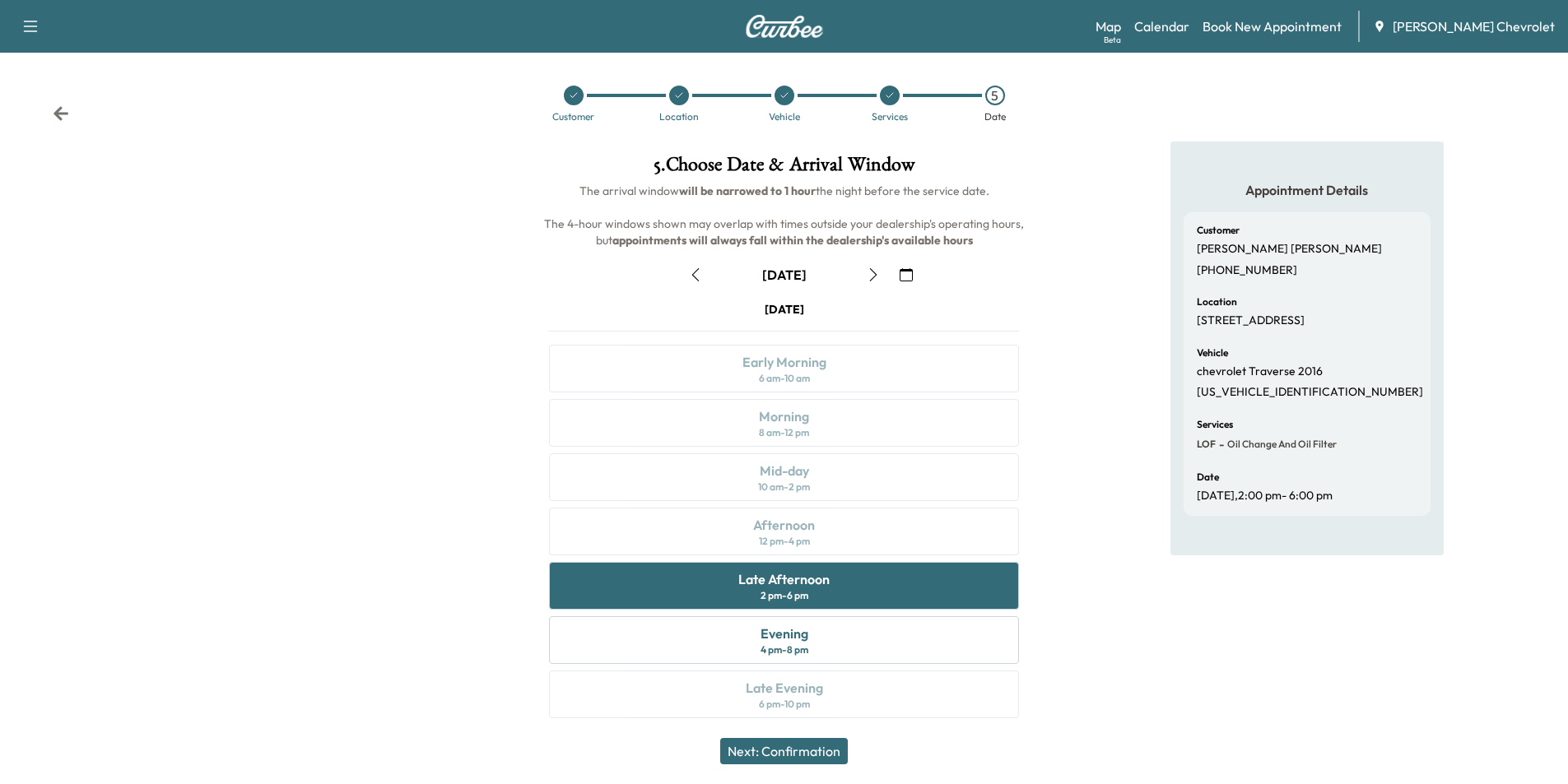
click at [58, 113] on icon at bounding box center [61, 112] width 14 height 14
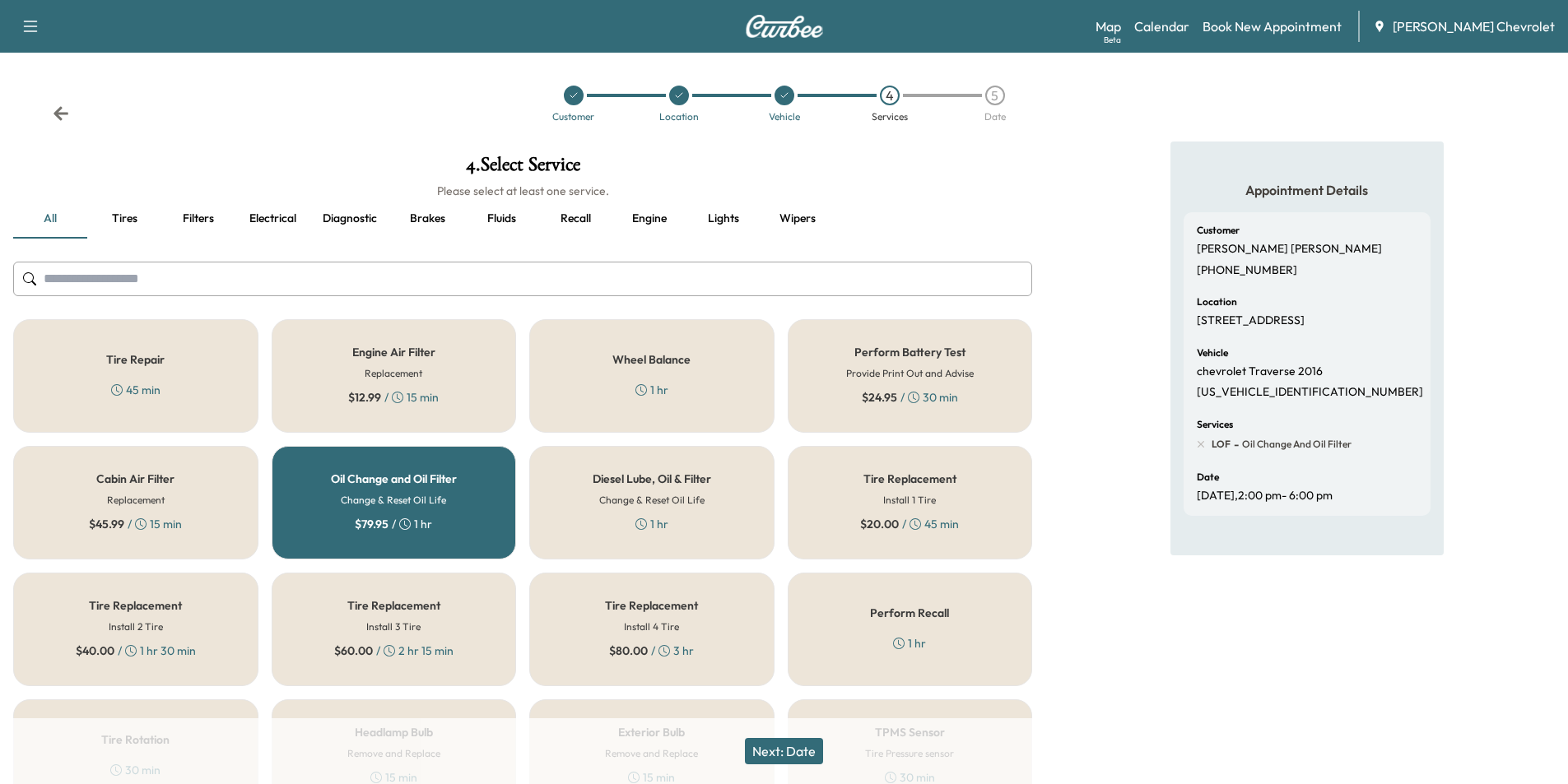
click at [400, 499] on h6 "Change & Reset Oil Life" at bounding box center [393, 500] width 105 height 14
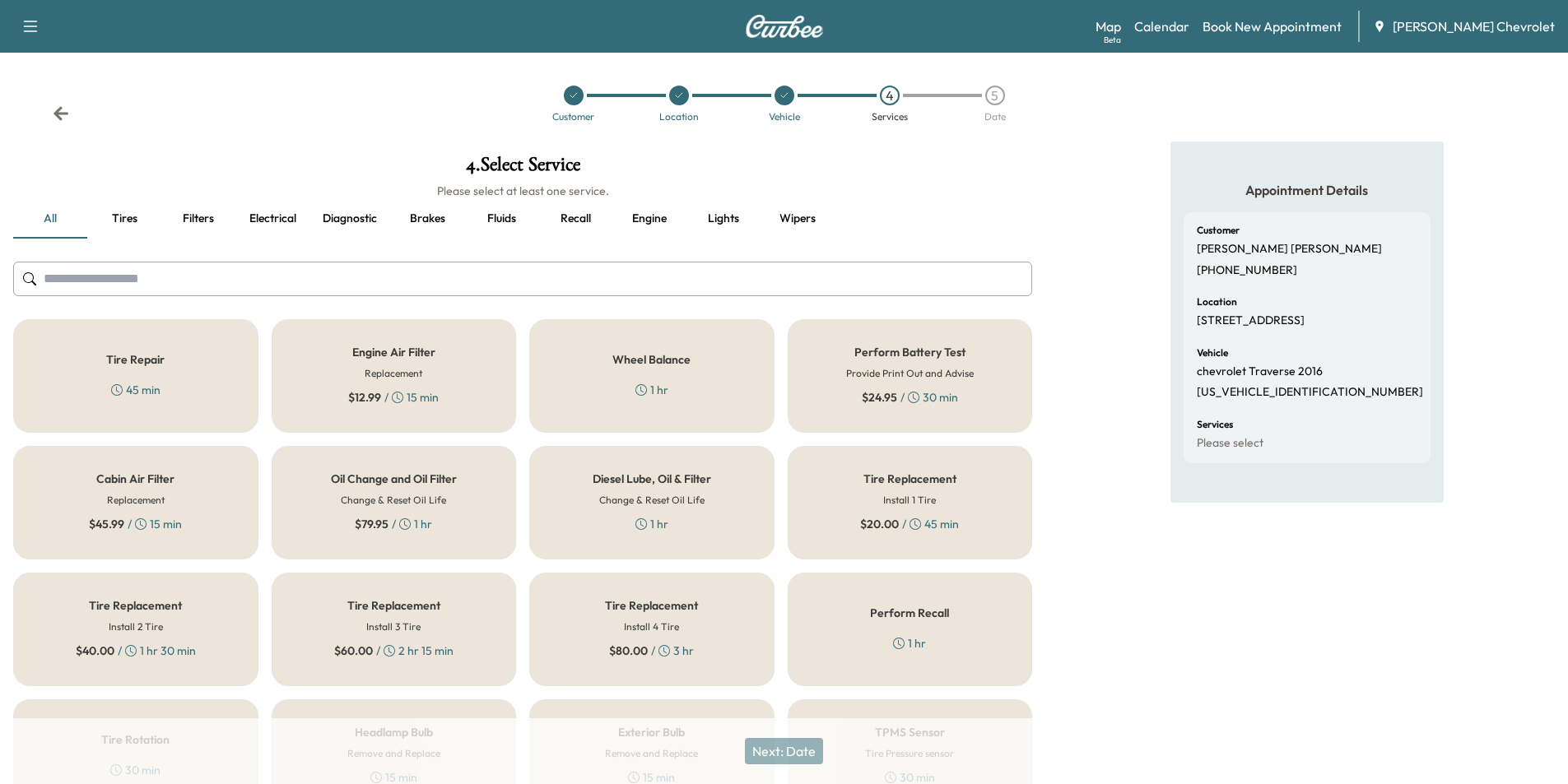
click at [400, 499] on h6 "Change & Reset Oil Life" at bounding box center [393, 500] width 105 height 14
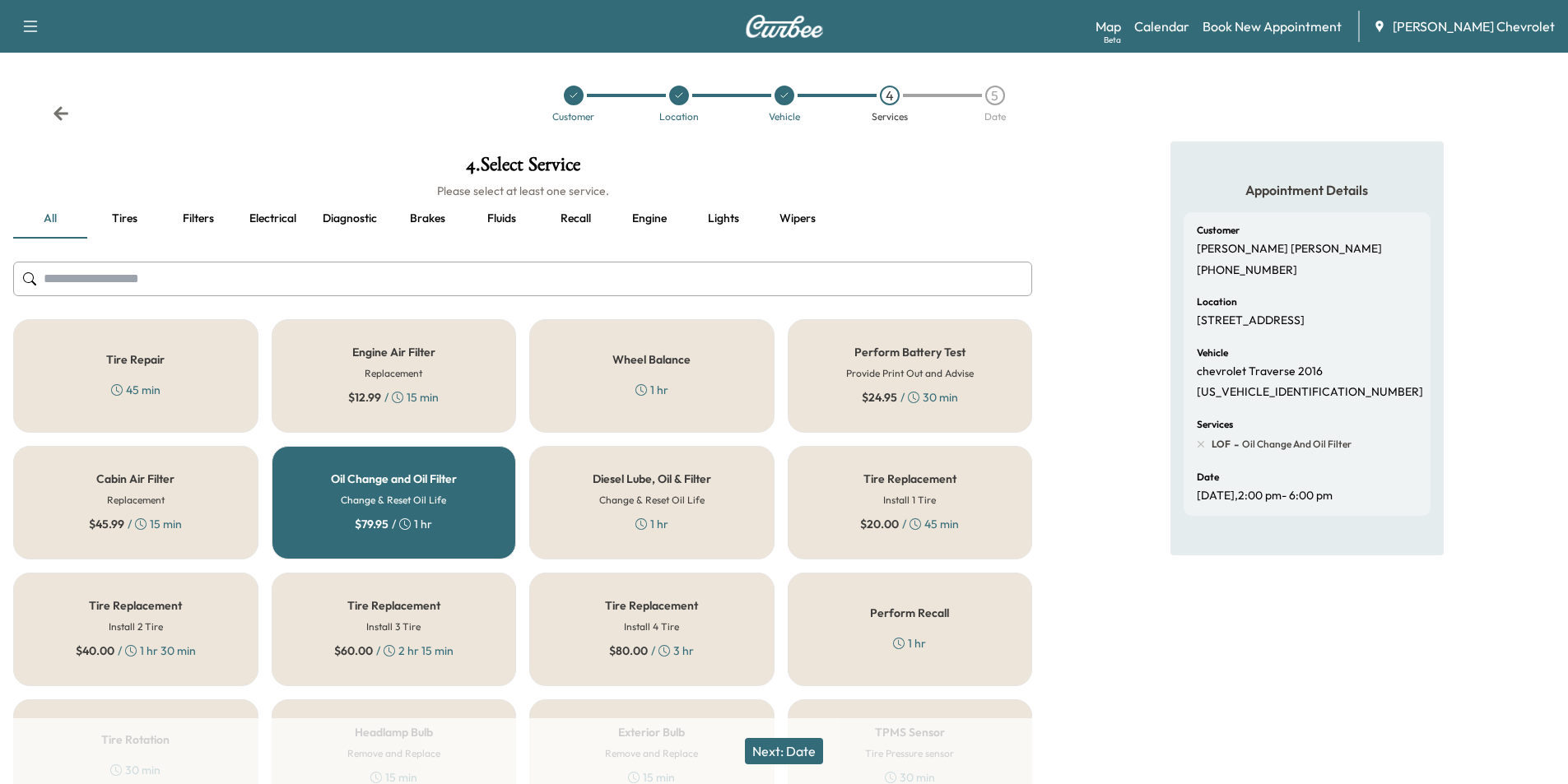
click at [787, 754] on button "Next: Date" at bounding box center [784, 751] width 78 height 26
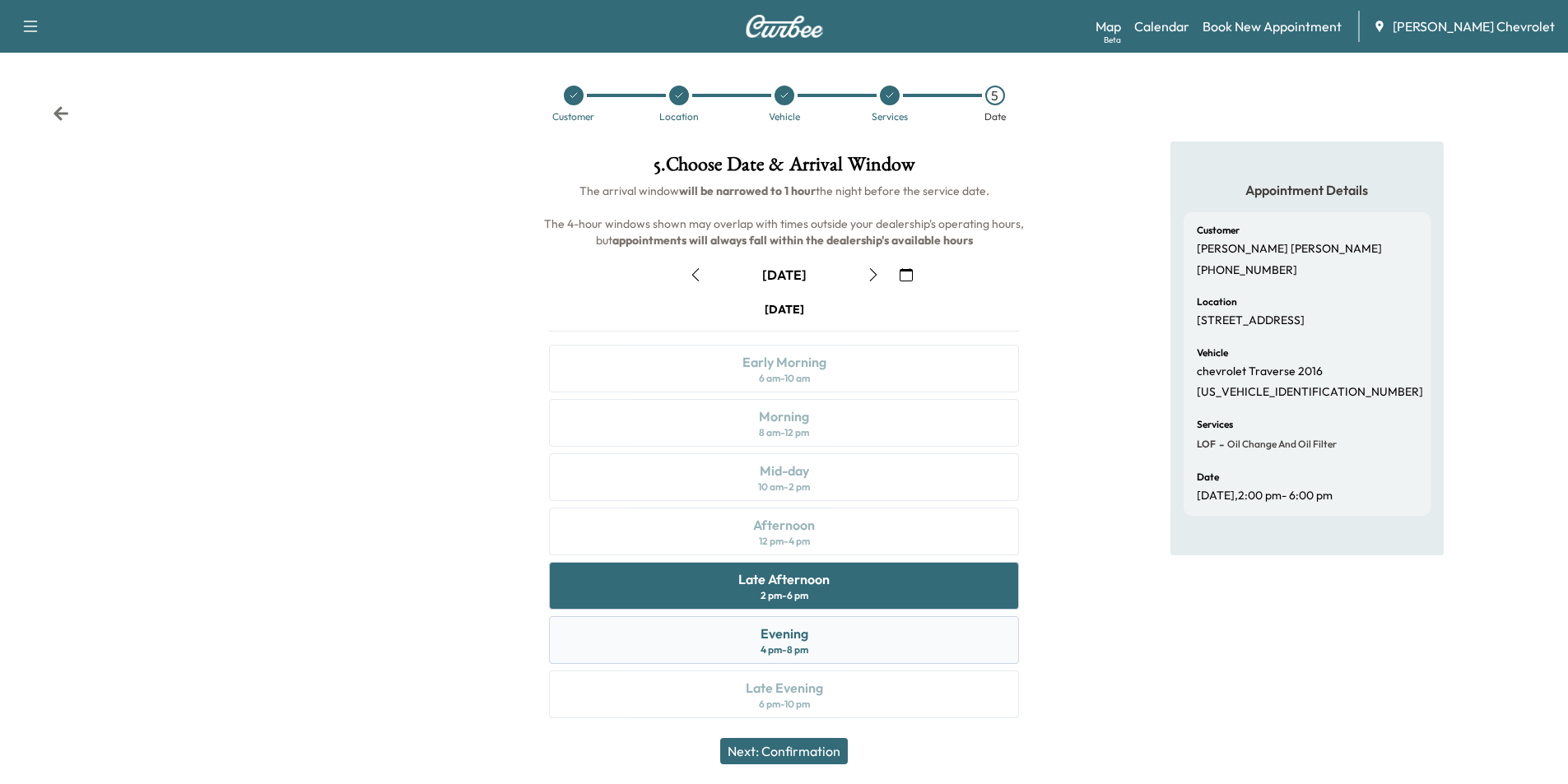
click at [813, 632] on div "Evening 4 pm - 8 pm" at bounding box center [784, 640] width 470 height 48
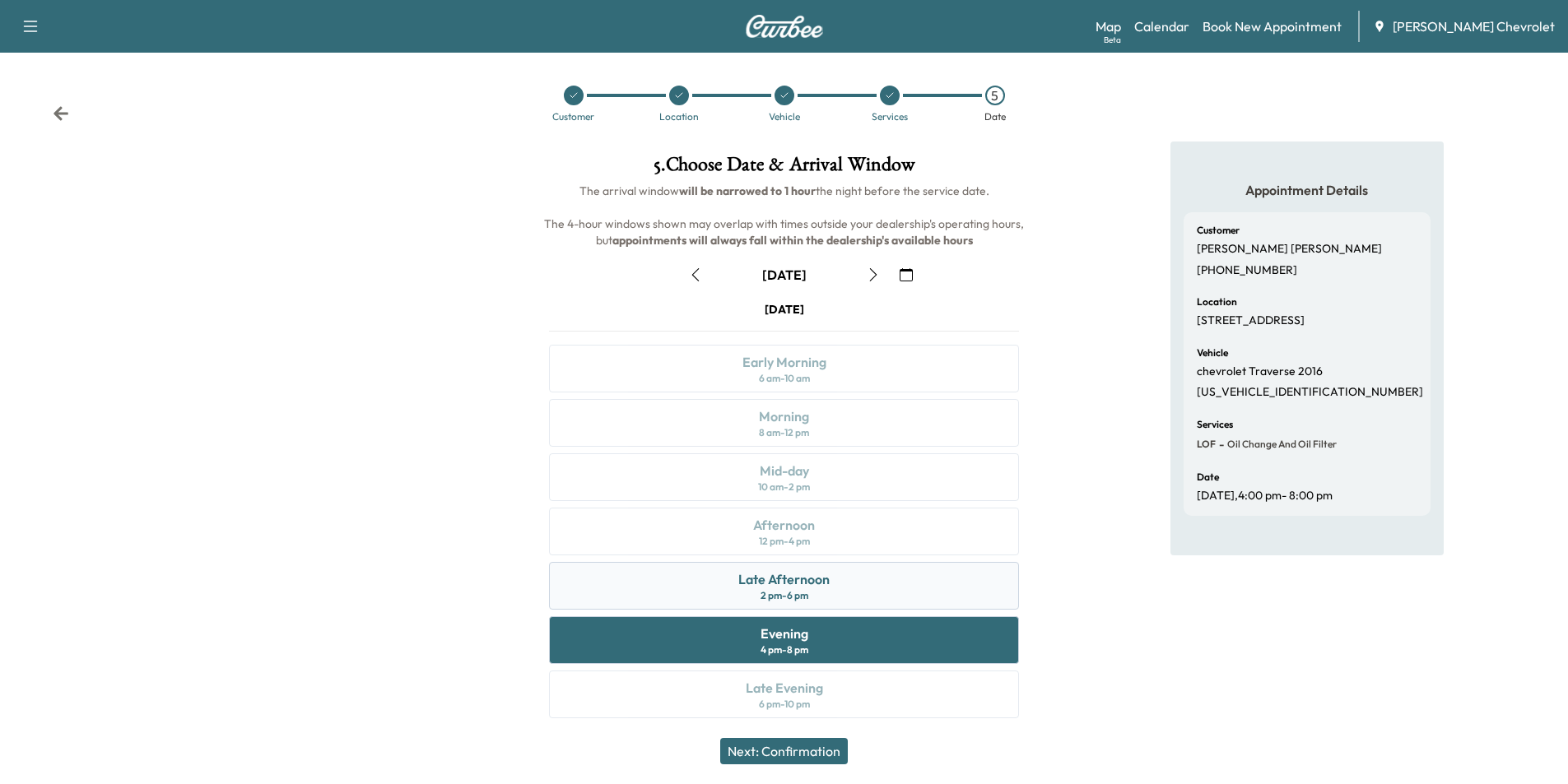
click at [808, 593] on div "2 pm - 6 pm" at bounding box center [784, 596] width 48 height 14
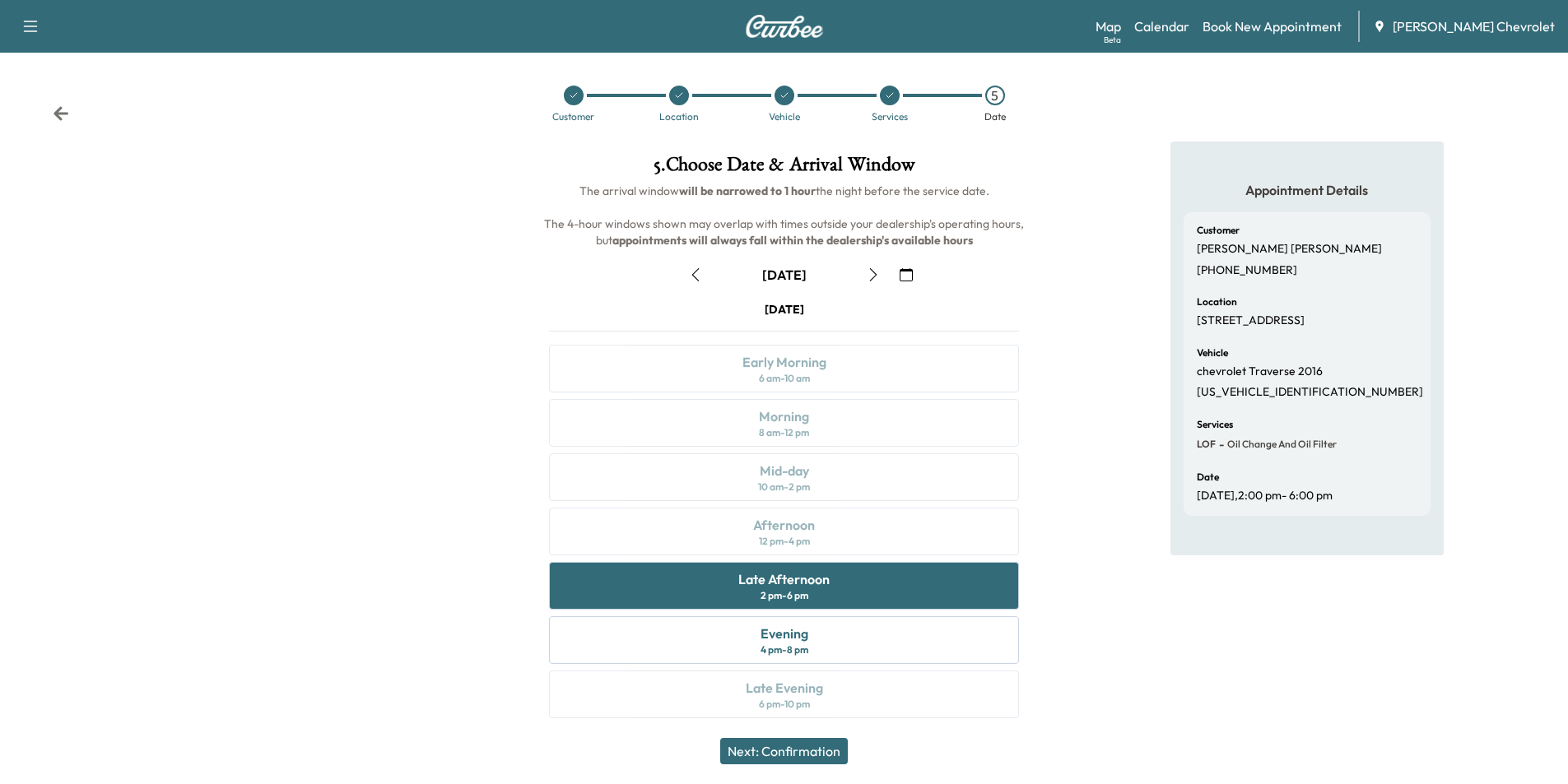
click at [814, 747] on button "Next: Confirmation" at bounding box center [784, 751] width 128 height 26
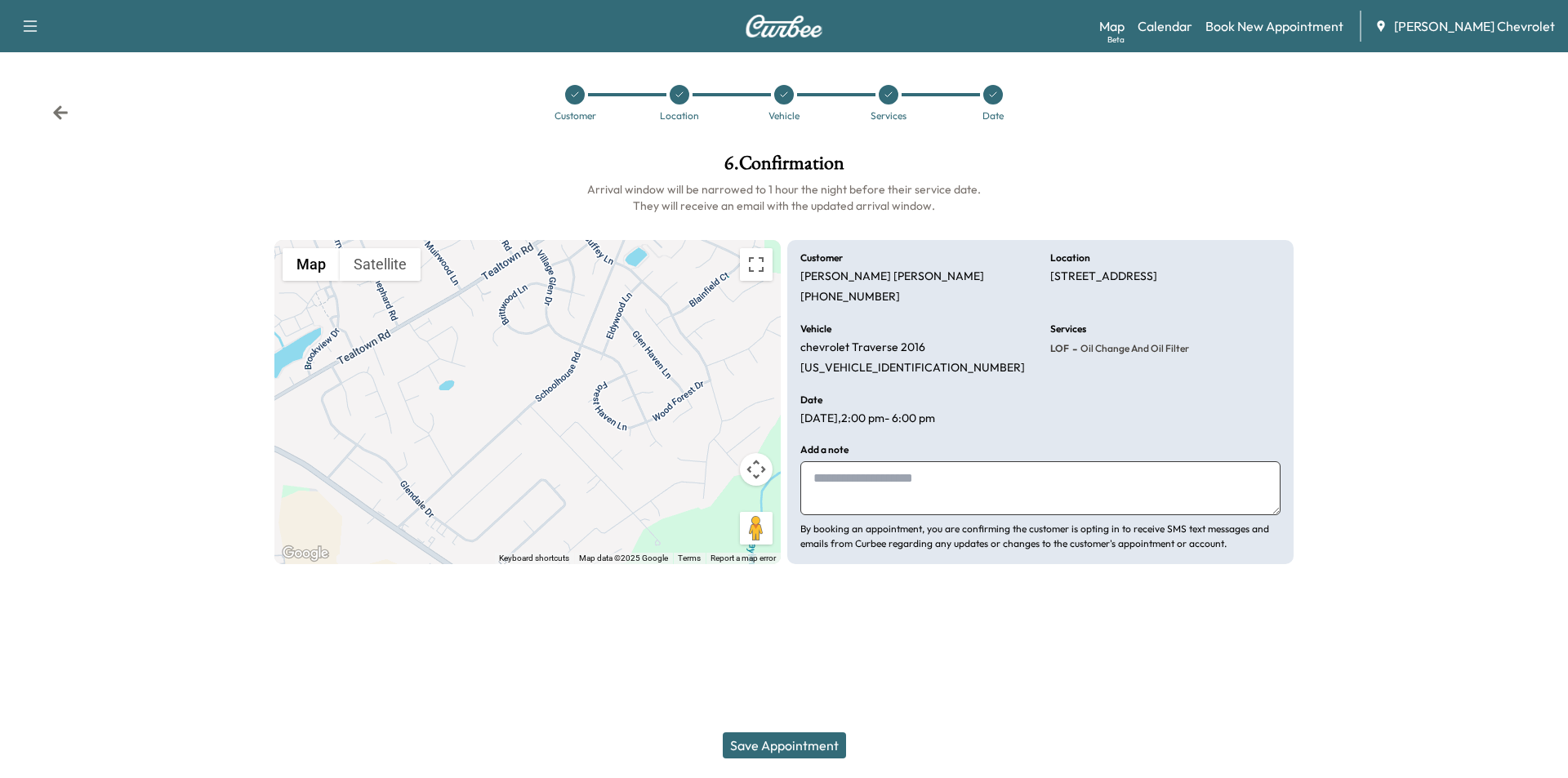
click at [806, 741] on button "Save Appointment" at bounding box center [784, 745] width 123 height 26
click at [792, 741] on button "Save Appointment" at bounding box center [784, 745] width 123 height 26
click at [58, 118] on icon at bounding box center [60, 112] width 16 height 16
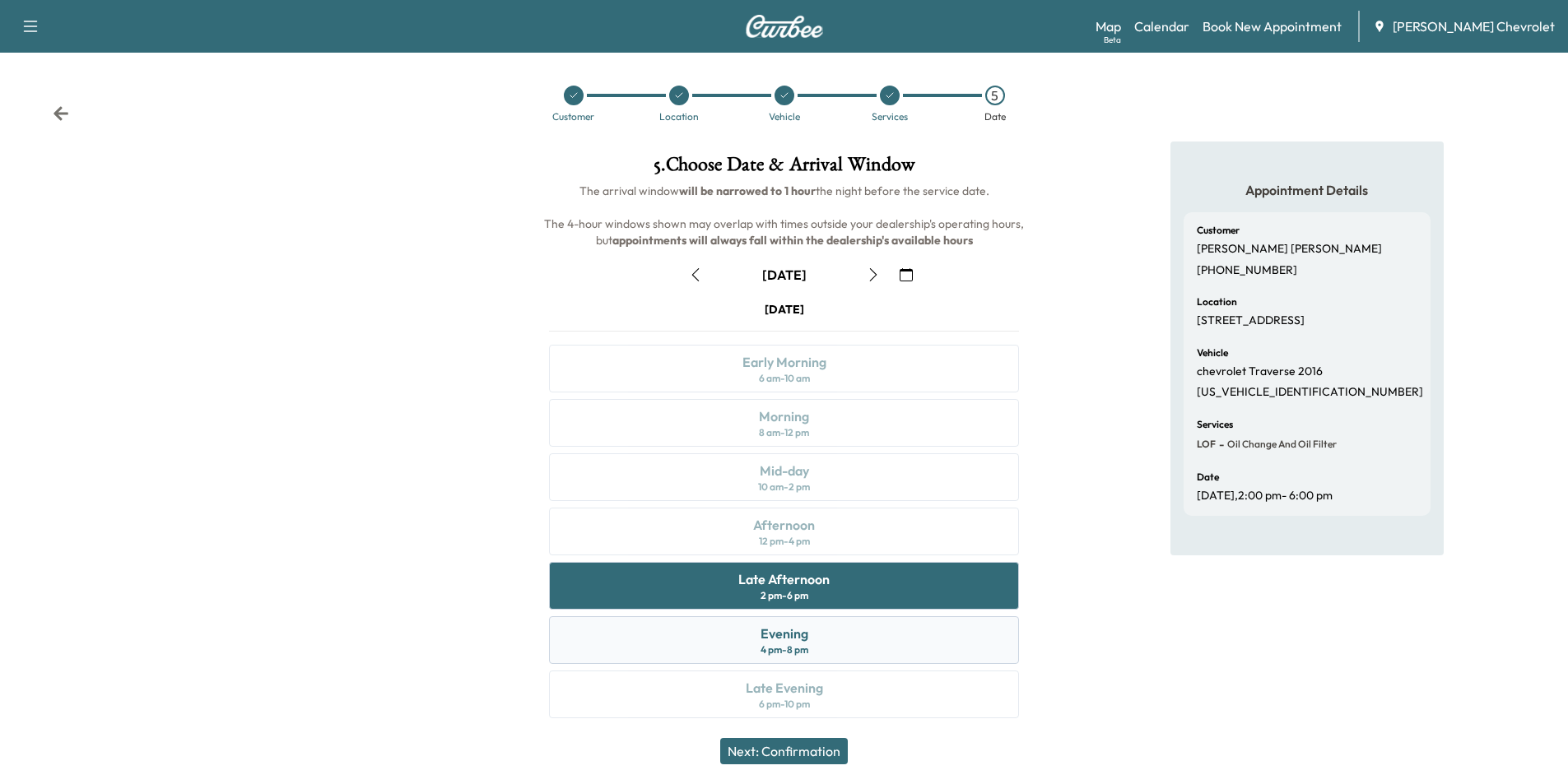
click at [769, 645] on div "4 pm - 8 pm" at bounding box center [784, 650] width 48 height 14
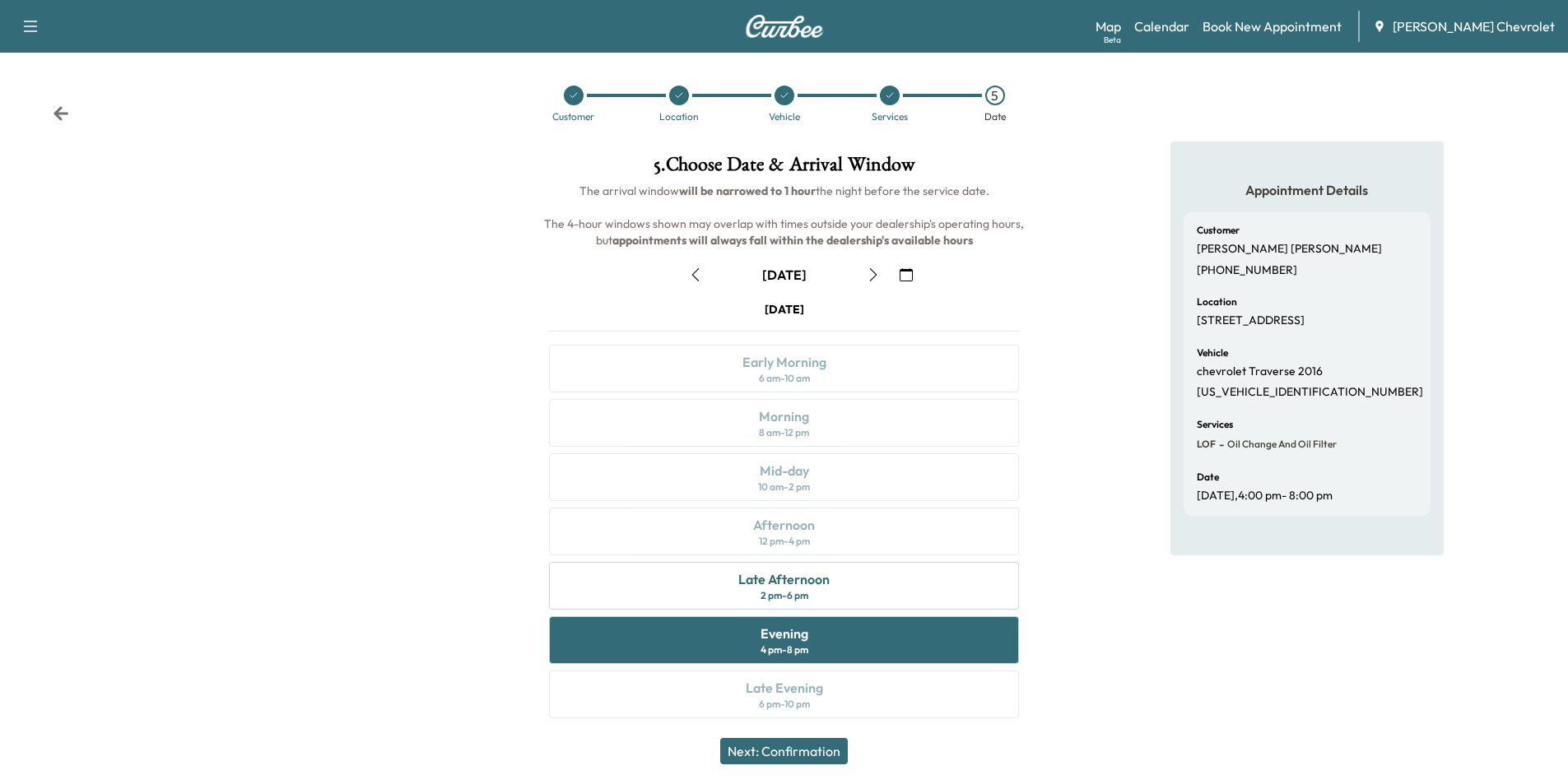
click at [805, 752] on button "Next: Confirmation" at bounding box center [784, 751] width 128 height 26
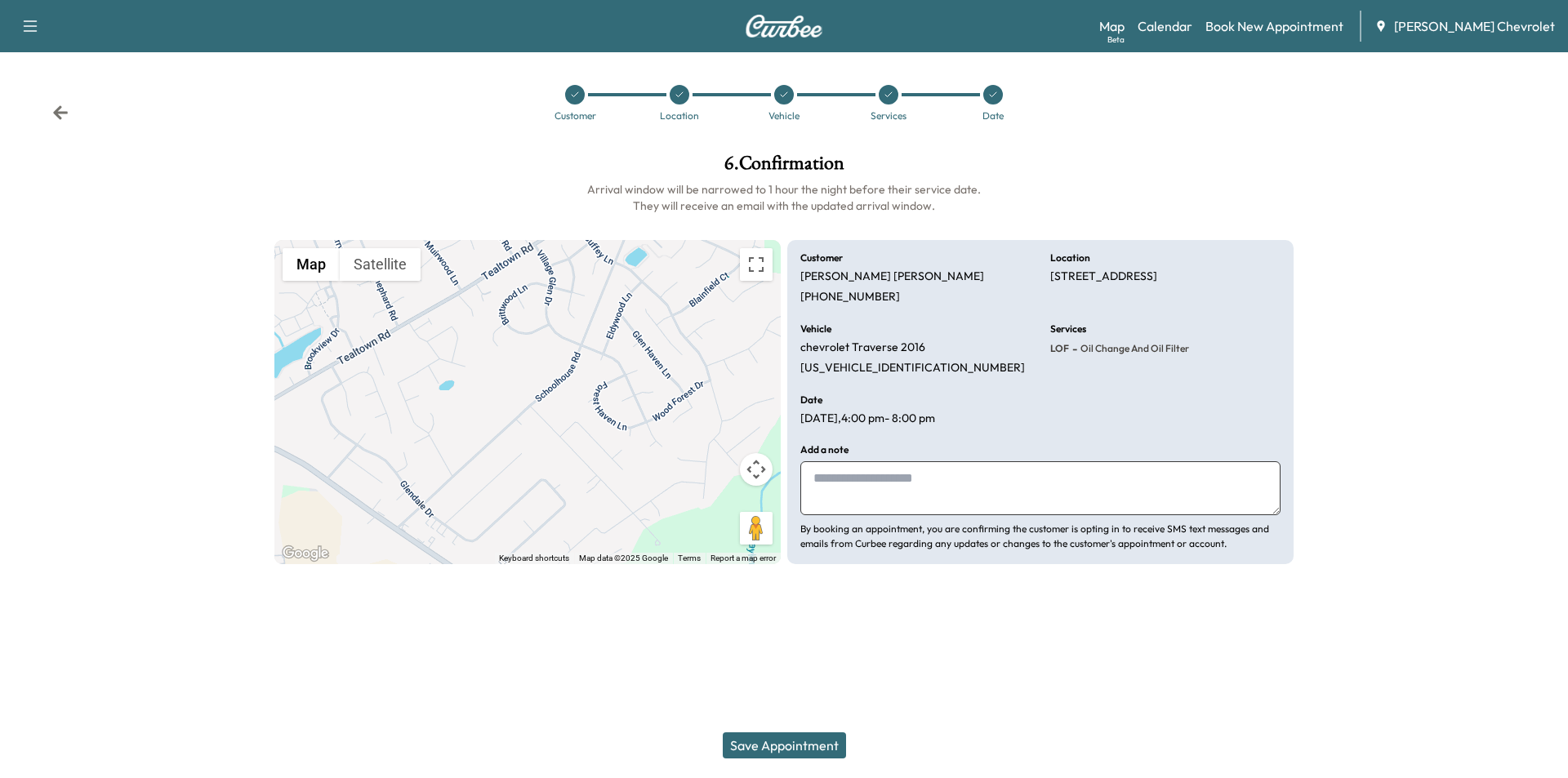
click at [793, 740] on button "Save Appointment" at bounding box center [784, 745] width 123 height 26
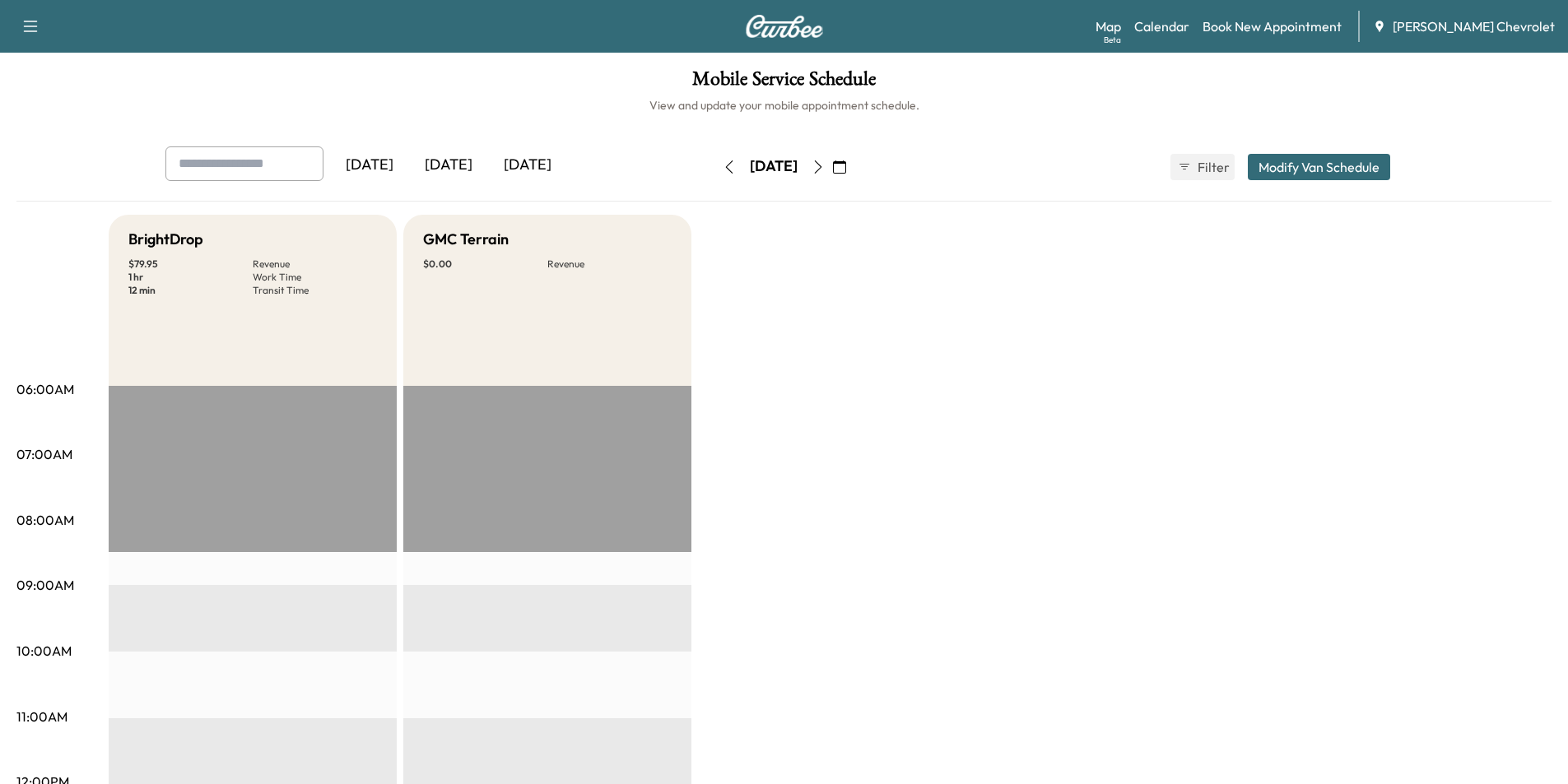
click at [846, 167] on icon "button" at bounding box center [840, 167] width 14 height 14
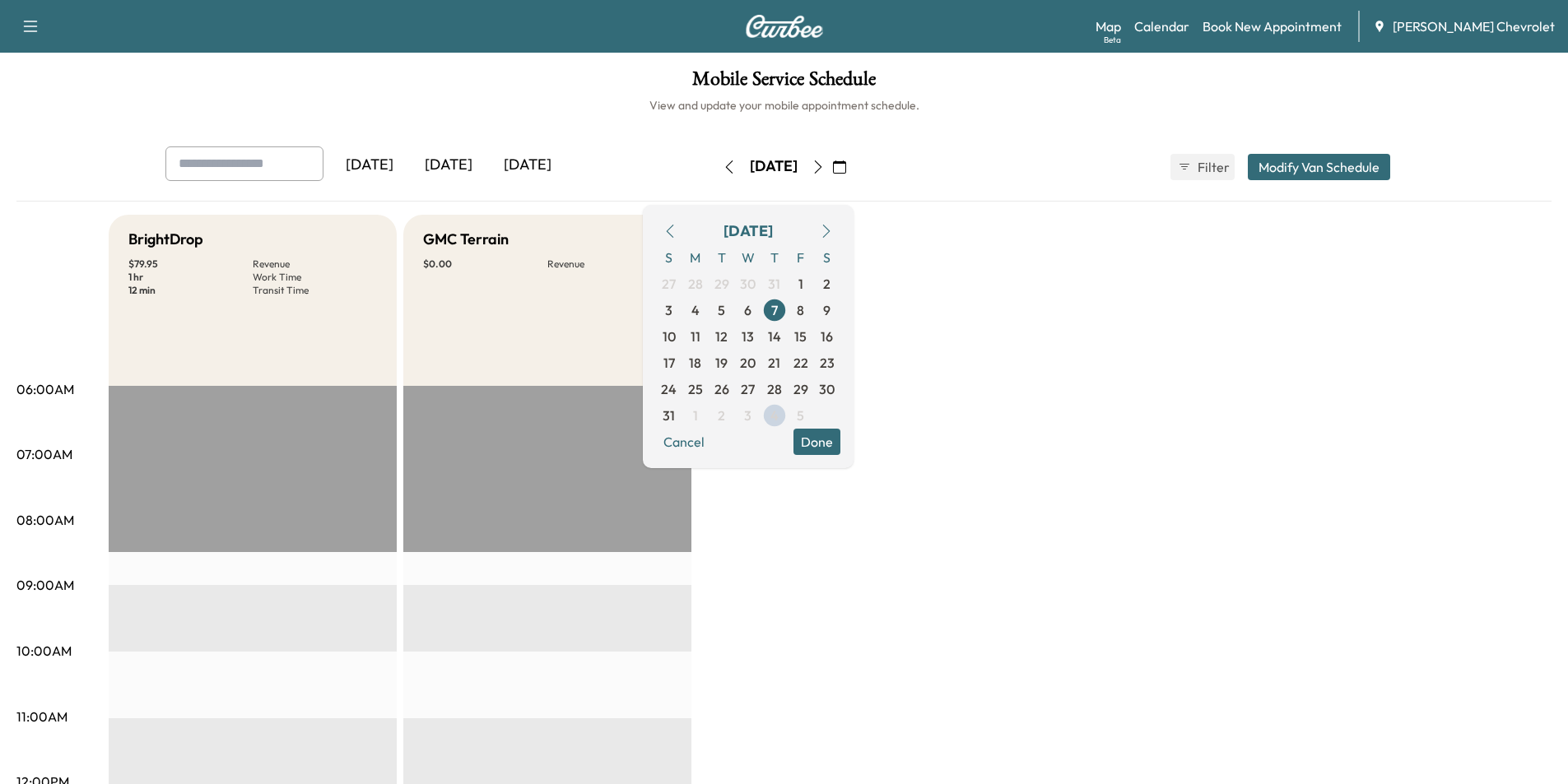
click at [830, 227] on icon "button" at bounding box center [826, 231] width 7 height 14
click at [755, 310] on span "10" at bounding box center [748, 311] width 14 height 20
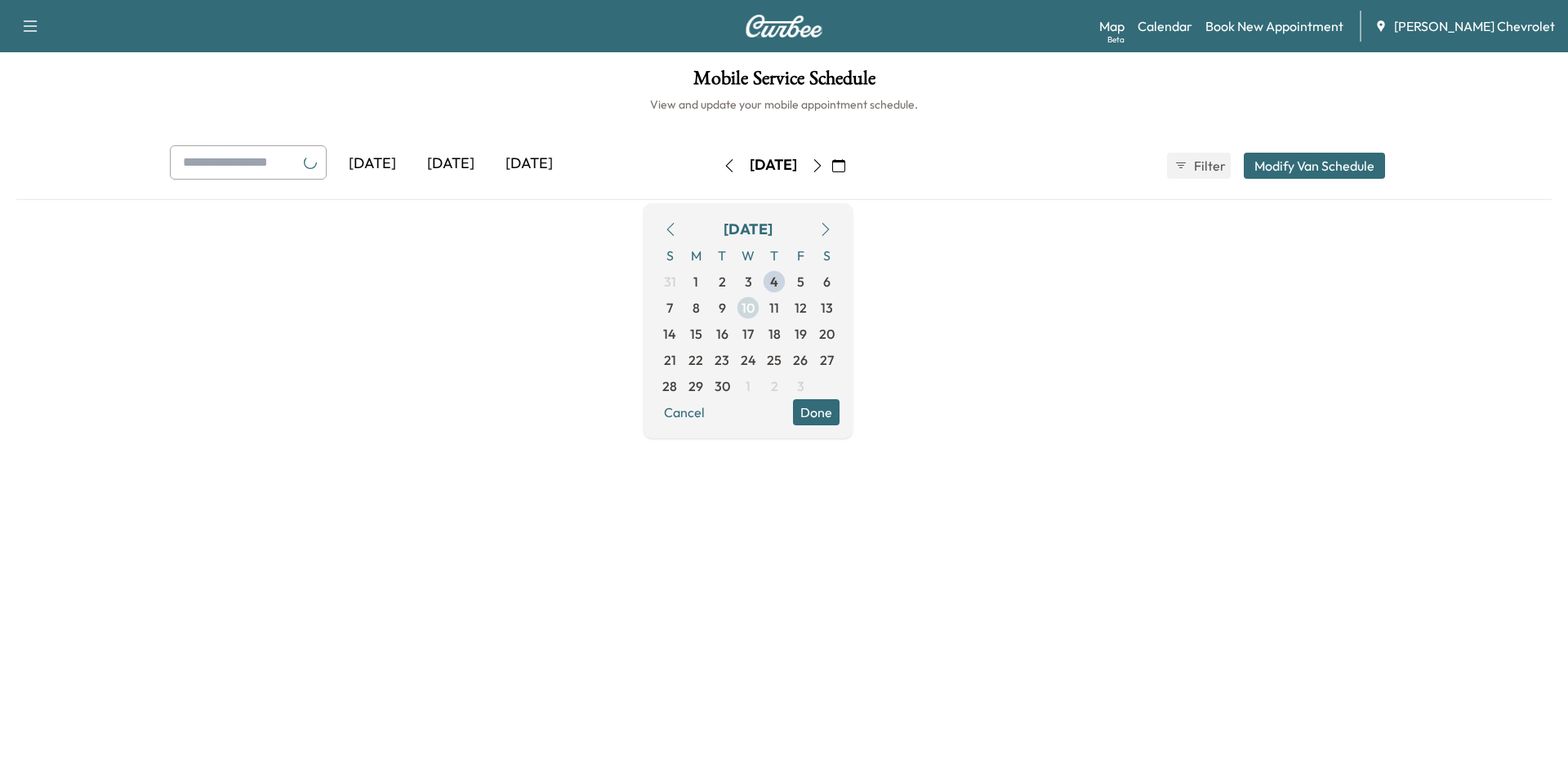
click at [726, 307] on span "9" at bounding box center [722, 308] width 7 height 20
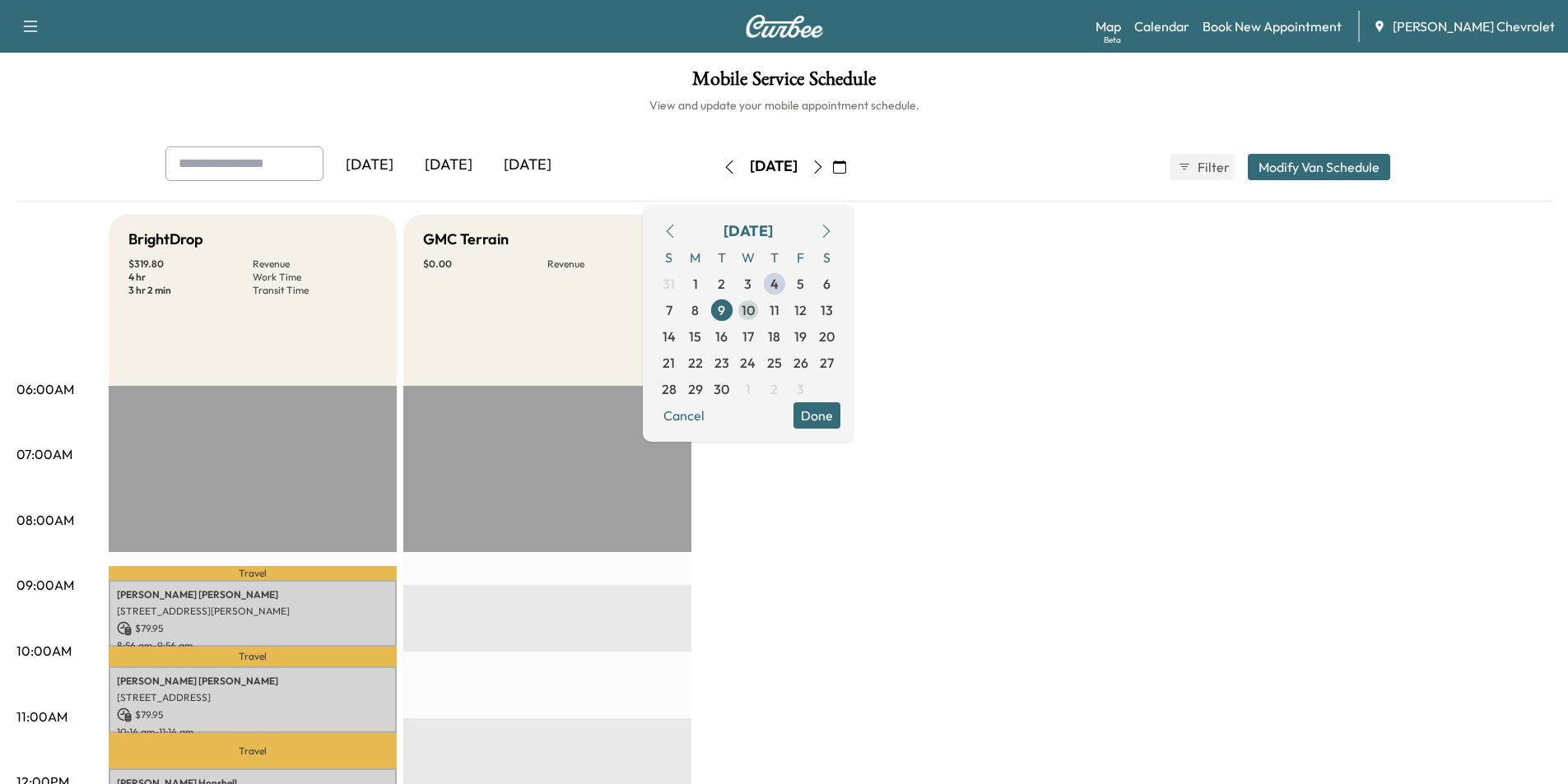
click at [755, 308] on span "10" at bounding box center [748, 311] width 14 height 20
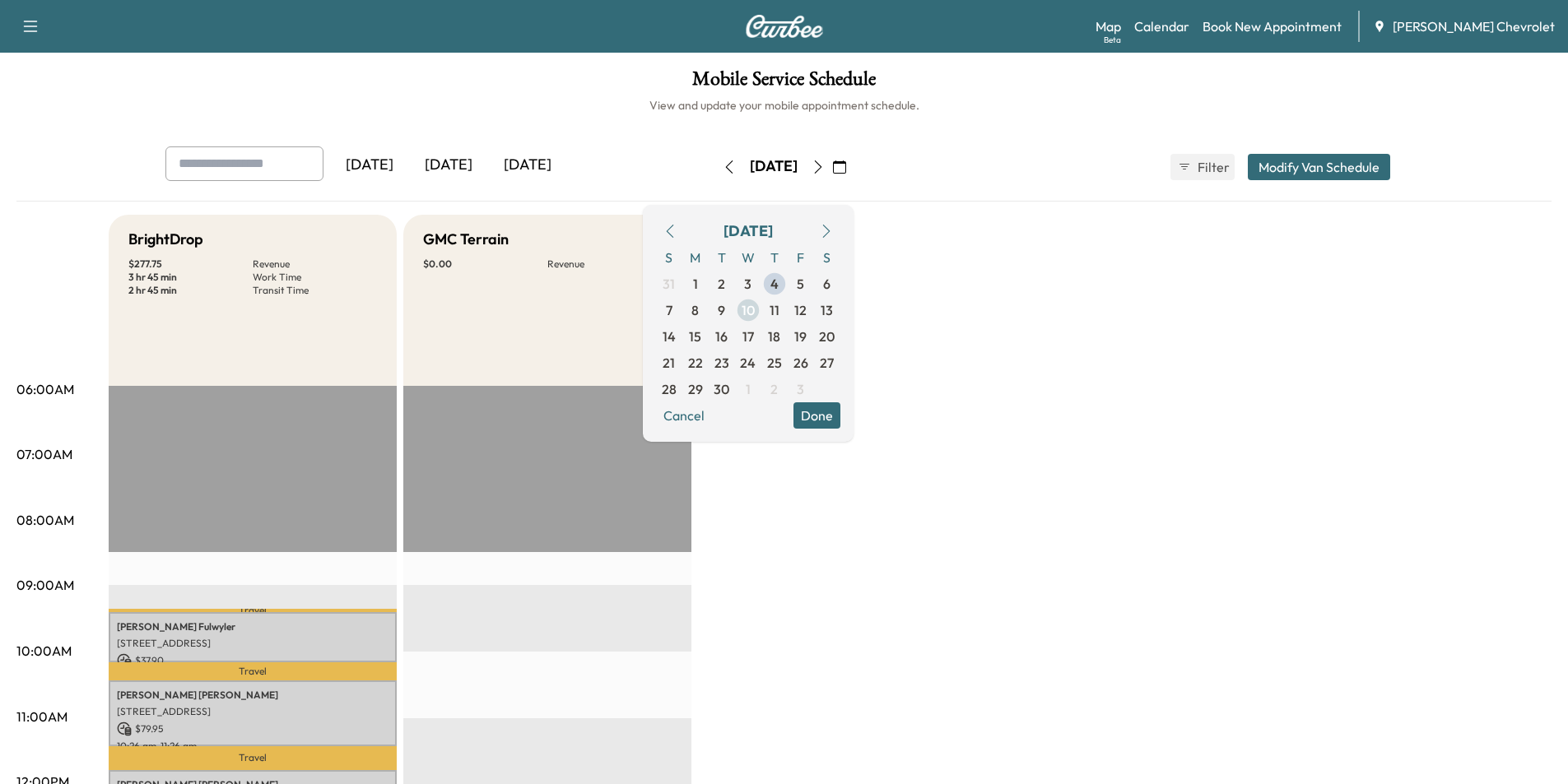
click at [762, 308] on span "10" at bounding box center [748, 310] width 26 height 26
click at [755, 312] on span "10" at bounding box center [748, 311] width 14 height 20
click at [841, 417] on button "Done" at bounding box center [817, 415] width 47 height 26
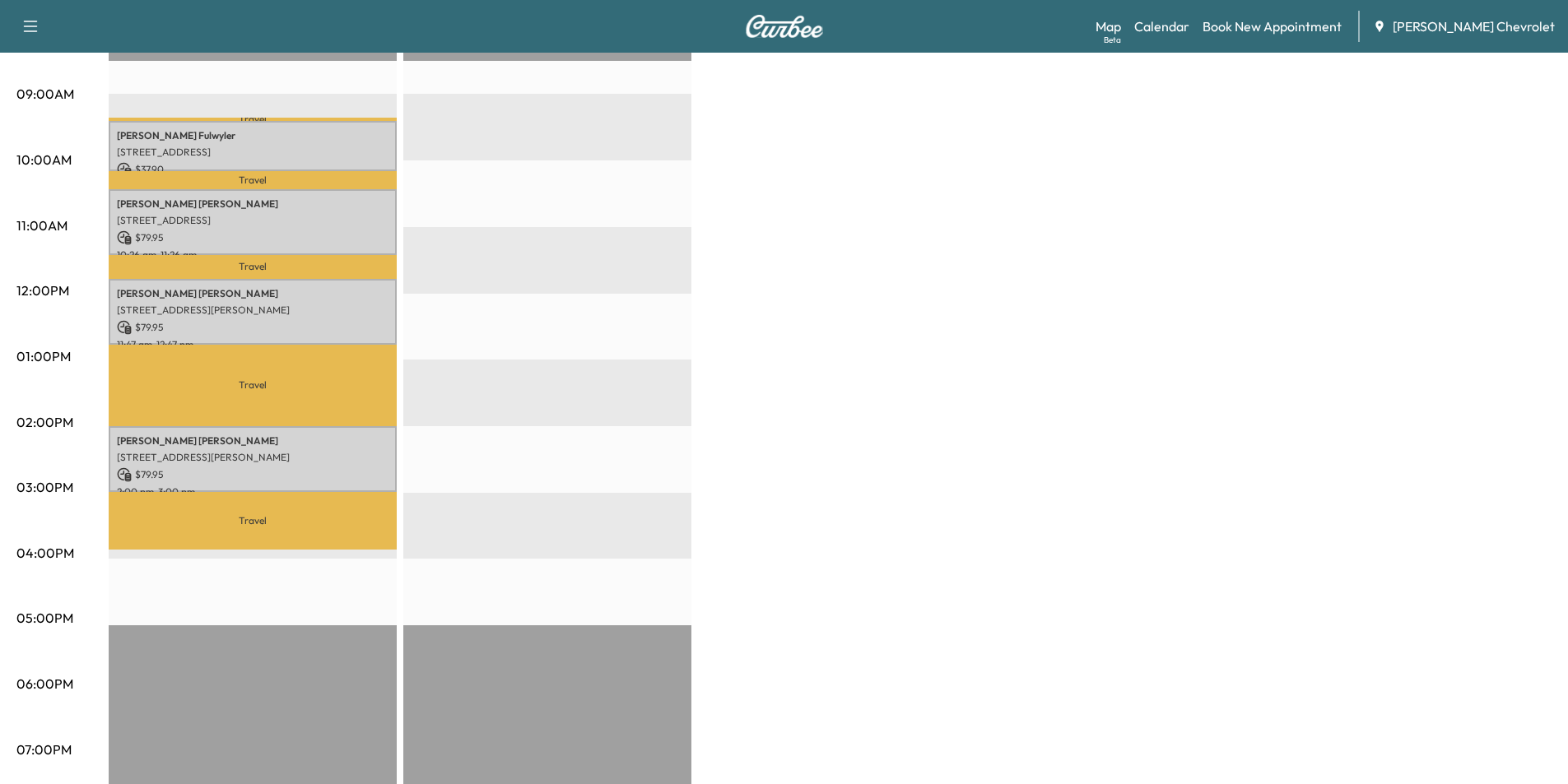
scroll to position [493, 0]
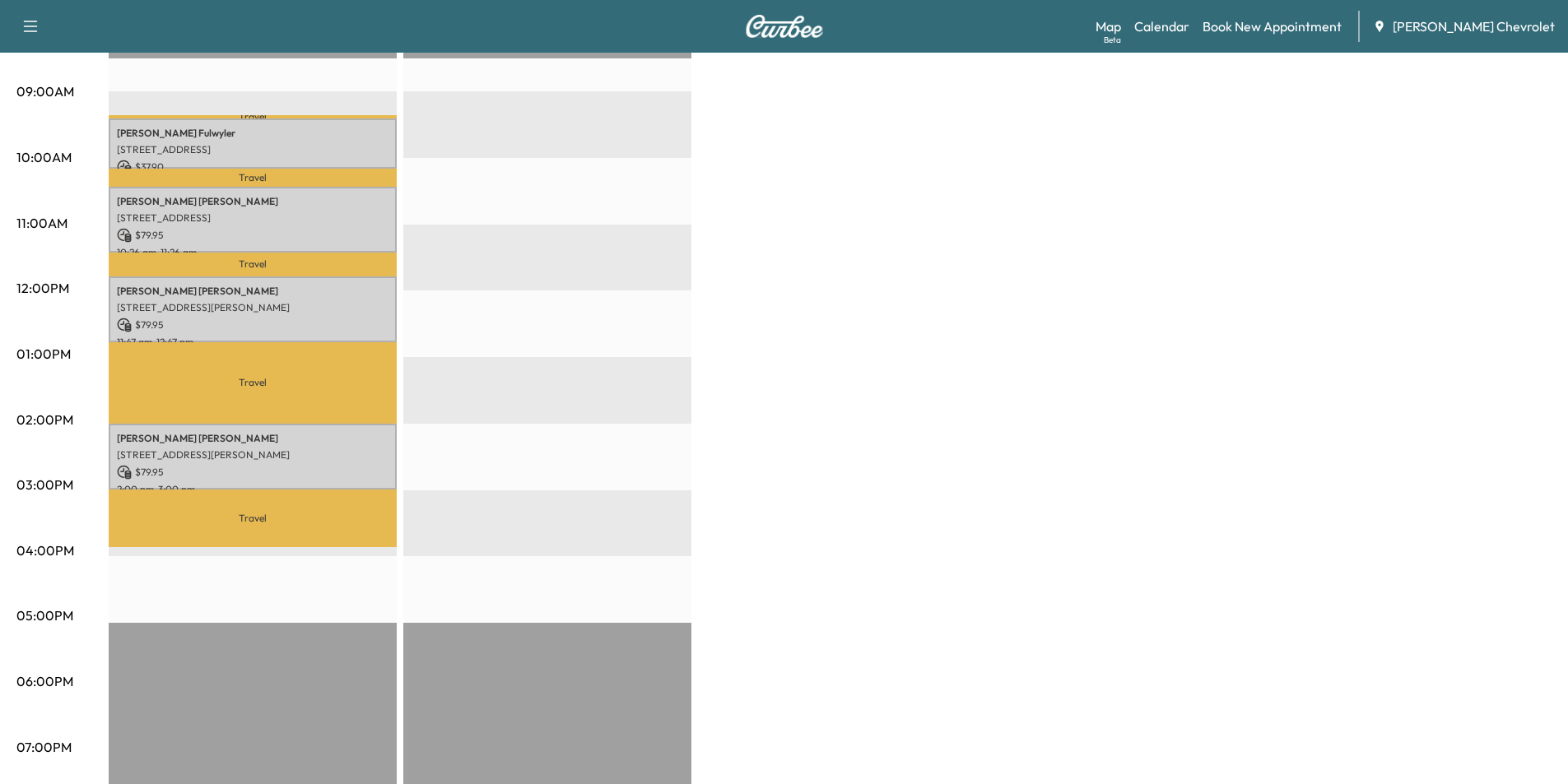
drag, startPoint x: 239, startPoint y: 517, endPoint x: 241, endPoint y: 497, distance: 20.1
click at [240, 518] on p "Travel" at bounding box center [253, 519] width 288 height 58
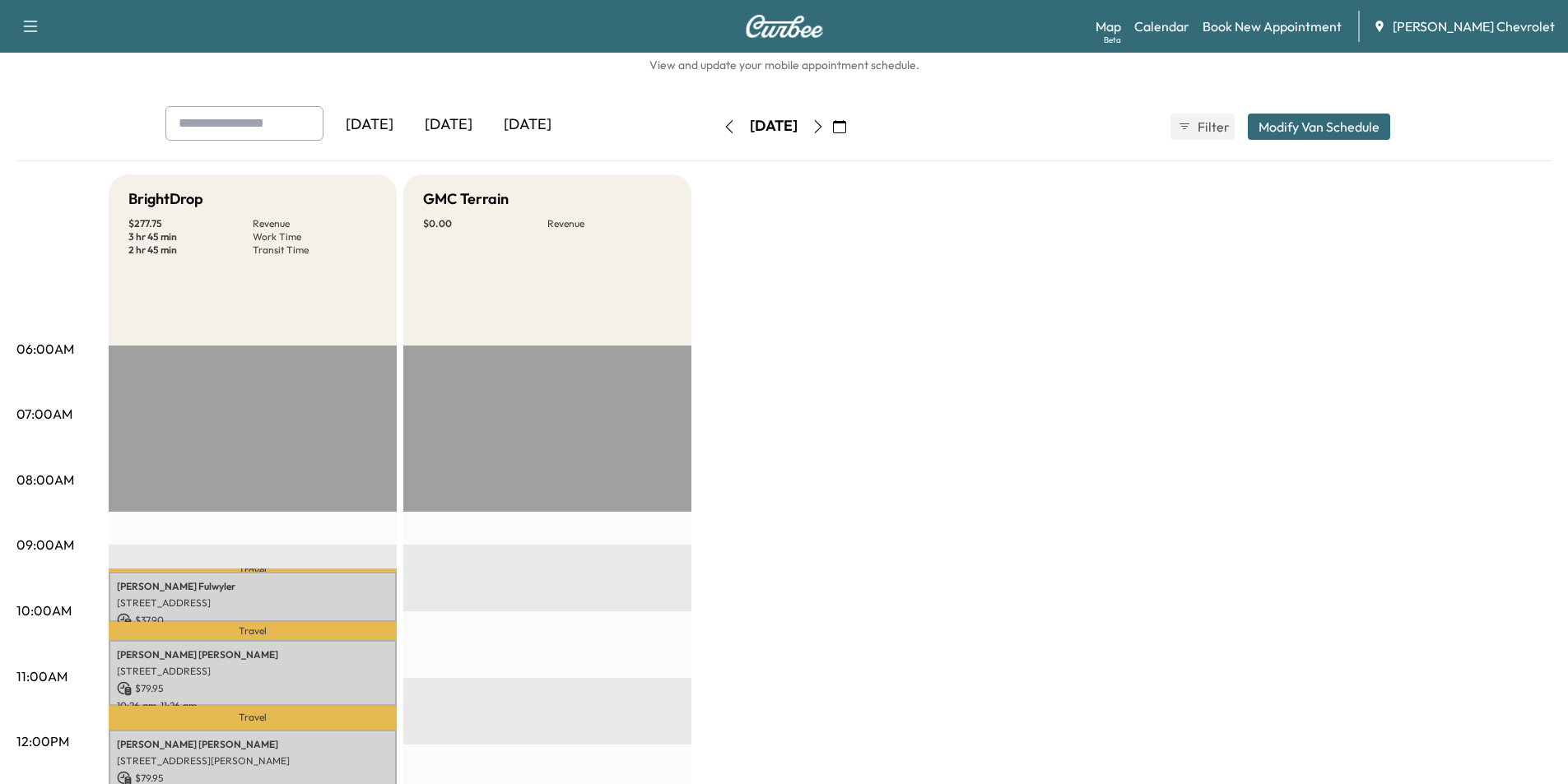
scroll to position [0, 0]
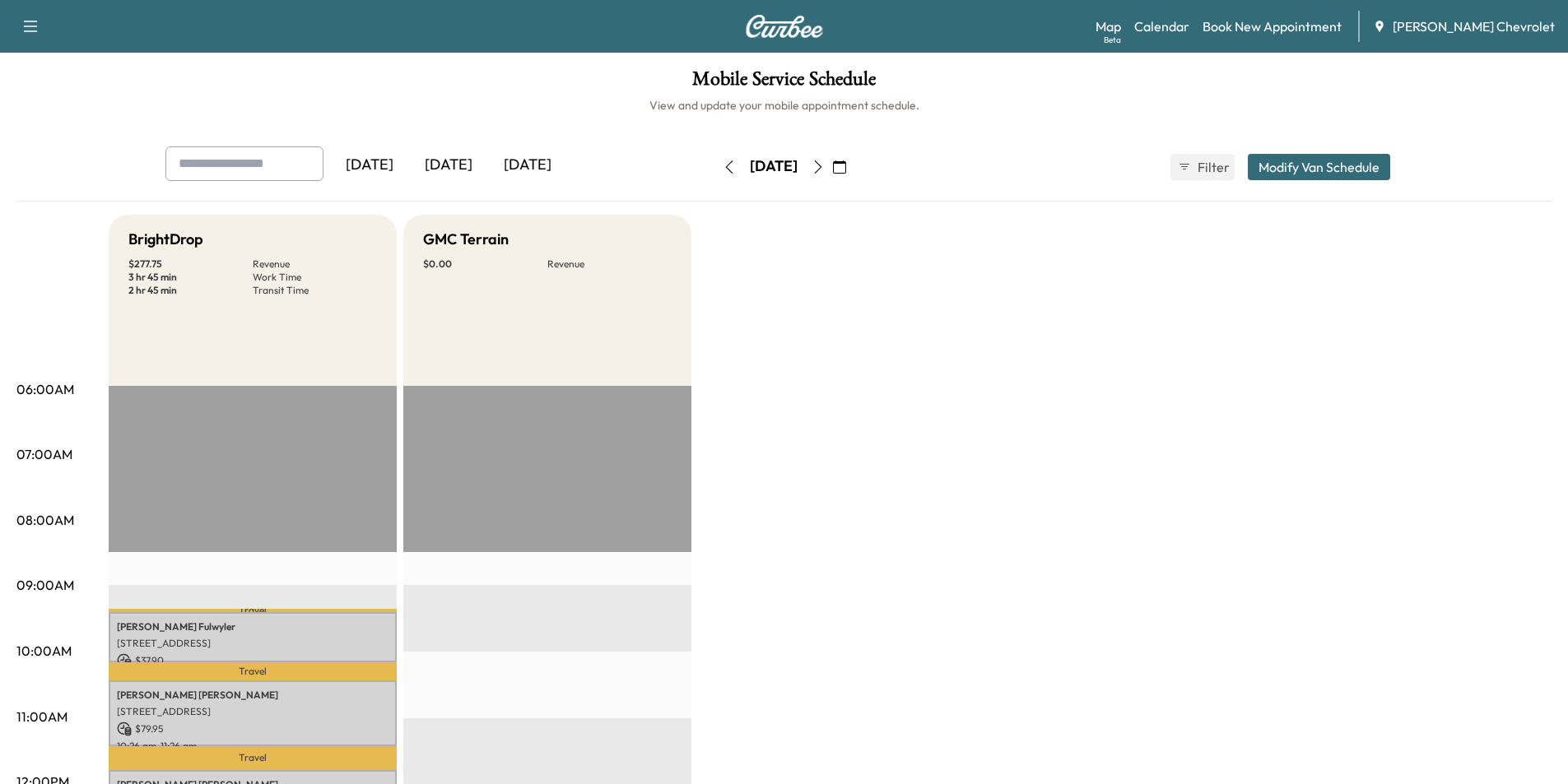
click at [726, 170] on icon "button" at bounding box center [729, 167] width 7 height 14
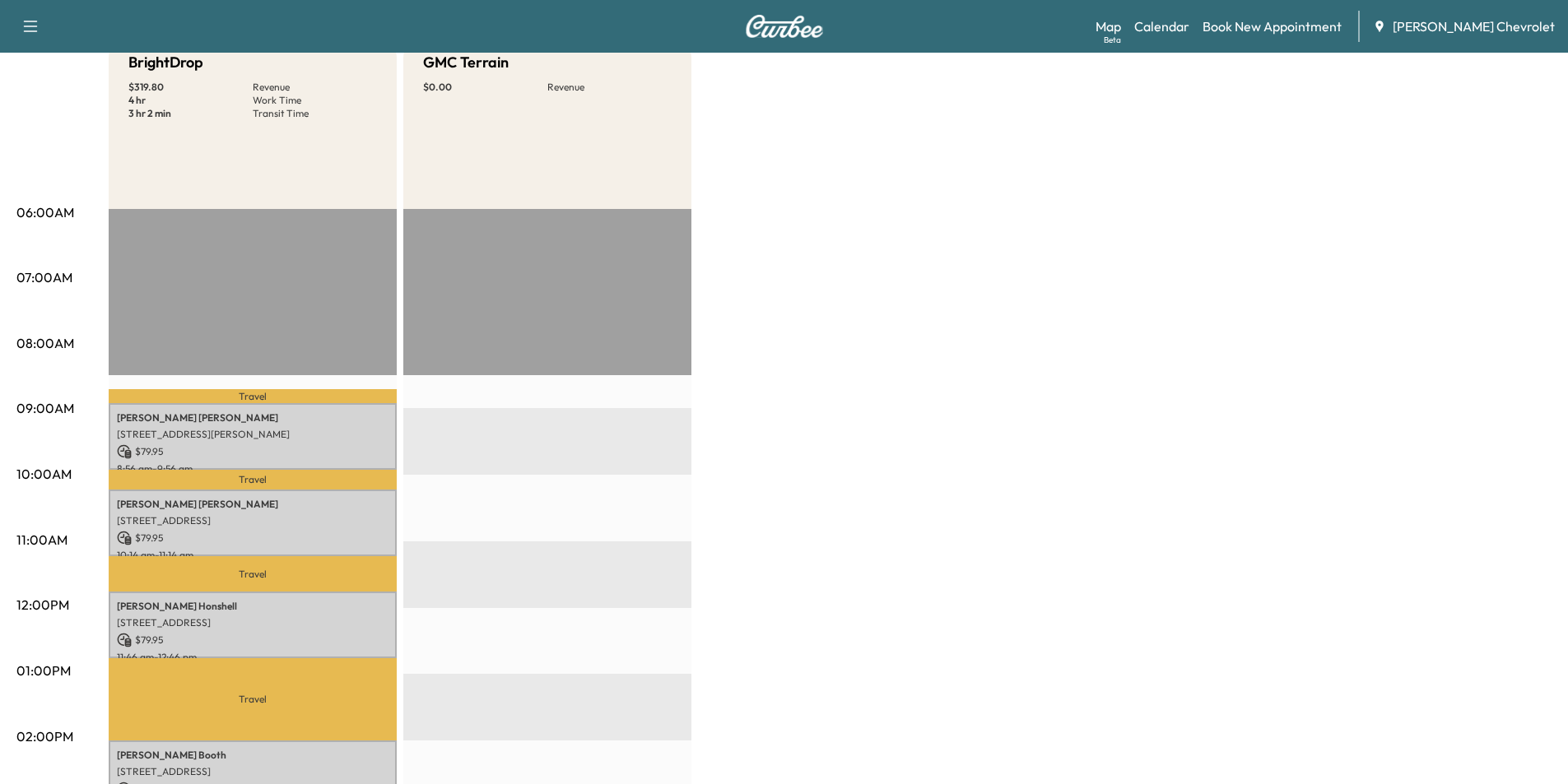
scroll to position [105, 0]
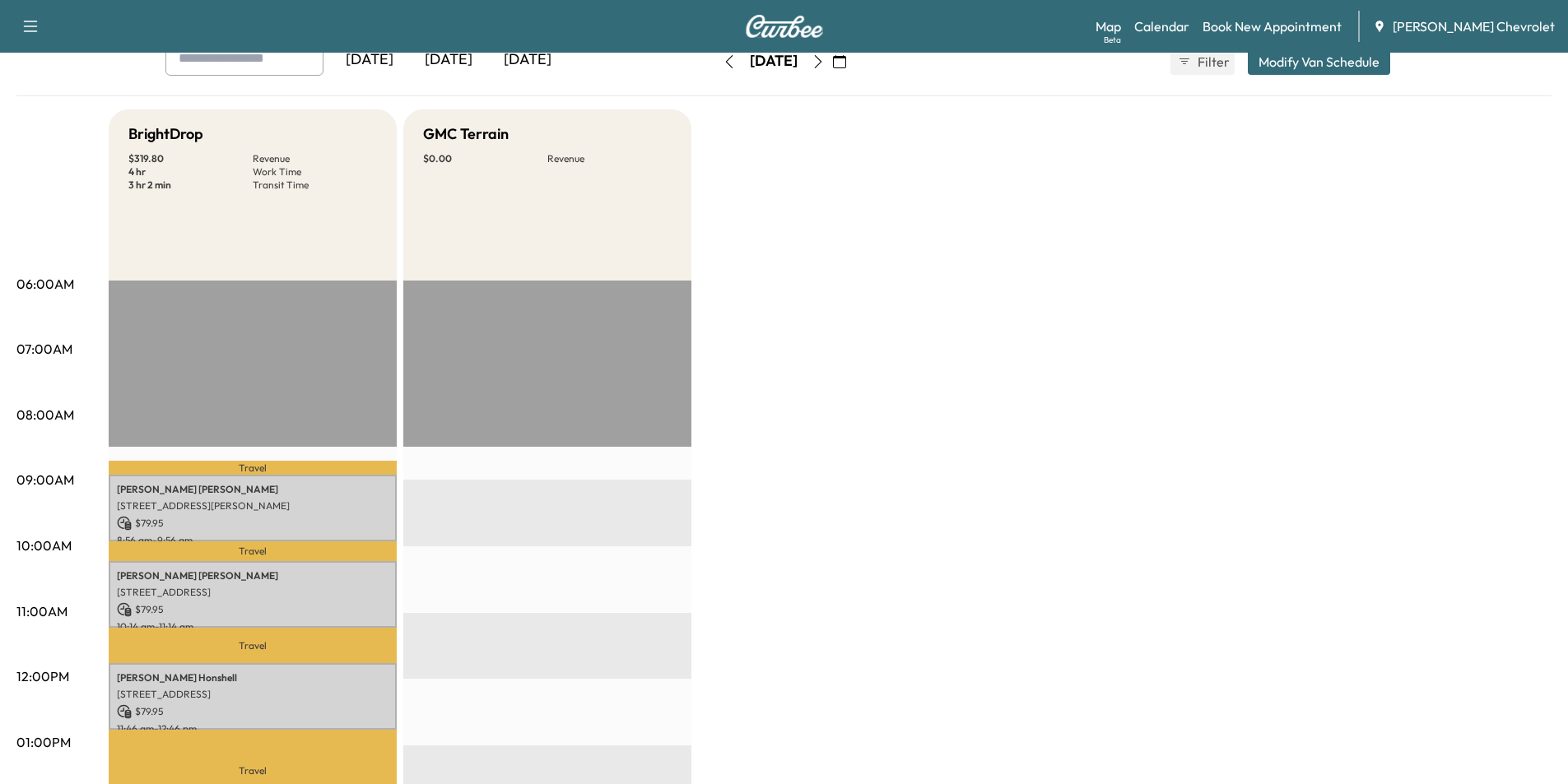
click at [825, 64] on icon "button" at bounding box center [818, 62] width 14 height 14
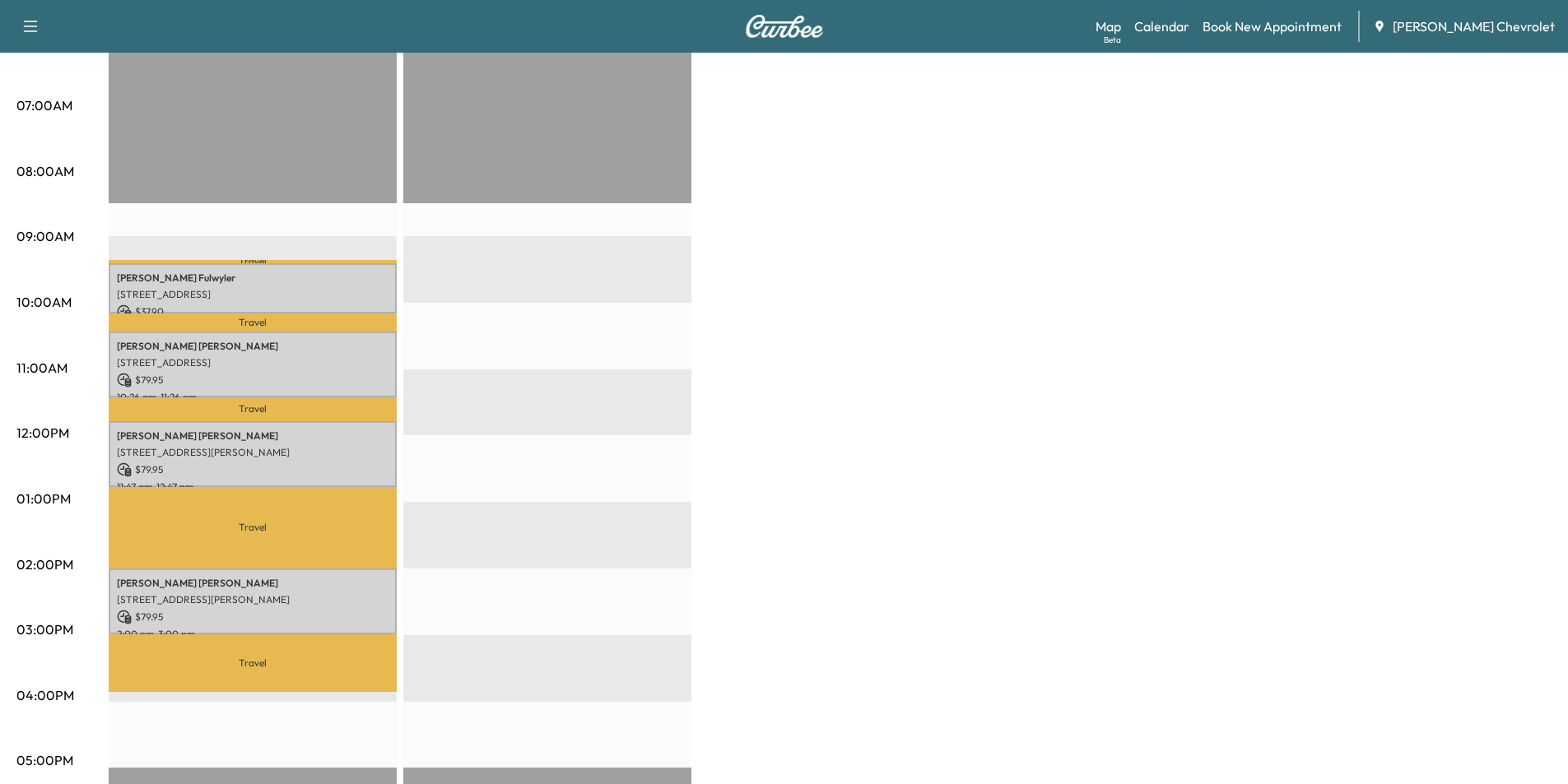
scroll to position [105, 0]
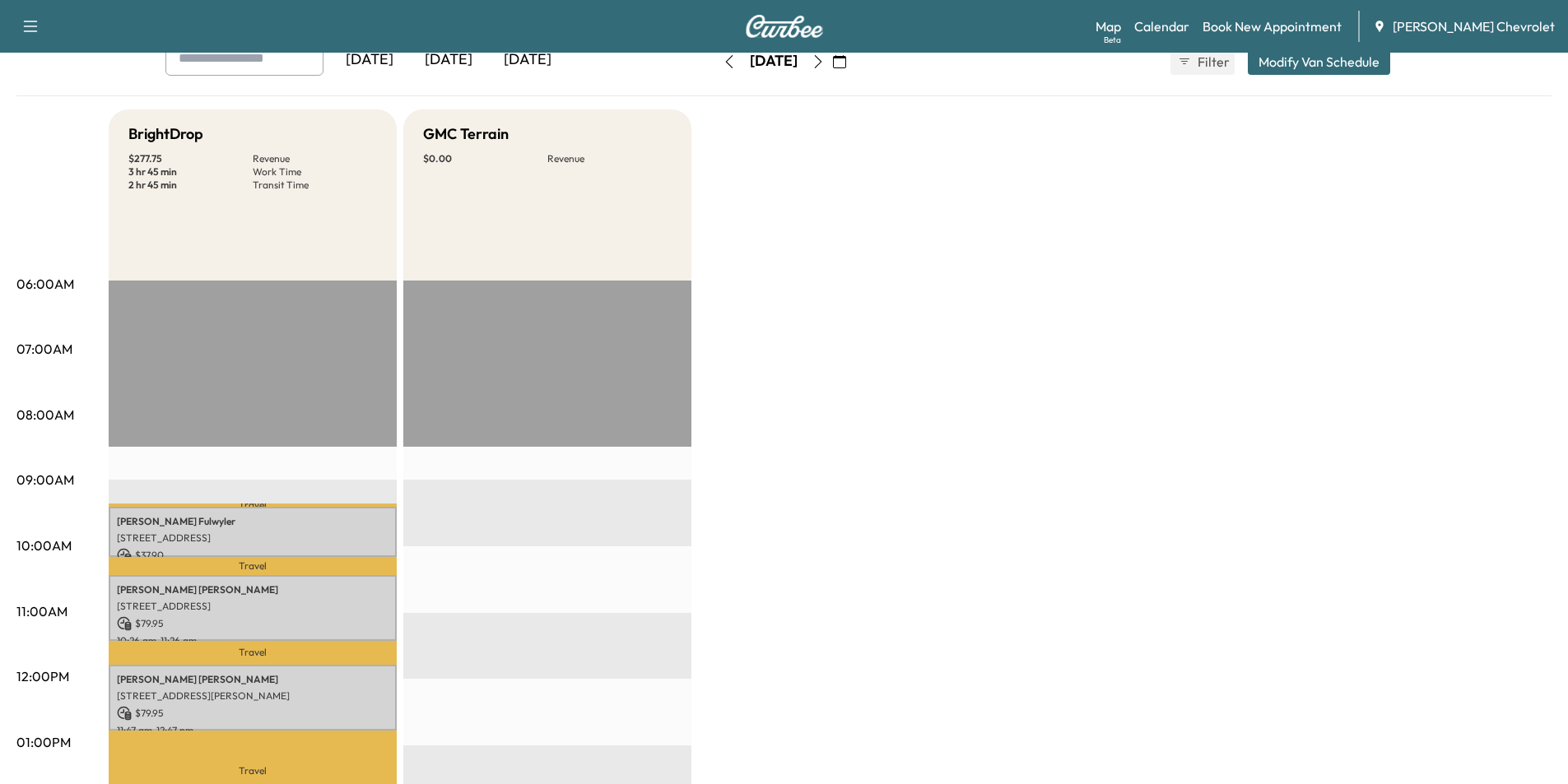
click at [825, 59] on icon "button" at bounding box center [818, 62] width 14 height 14
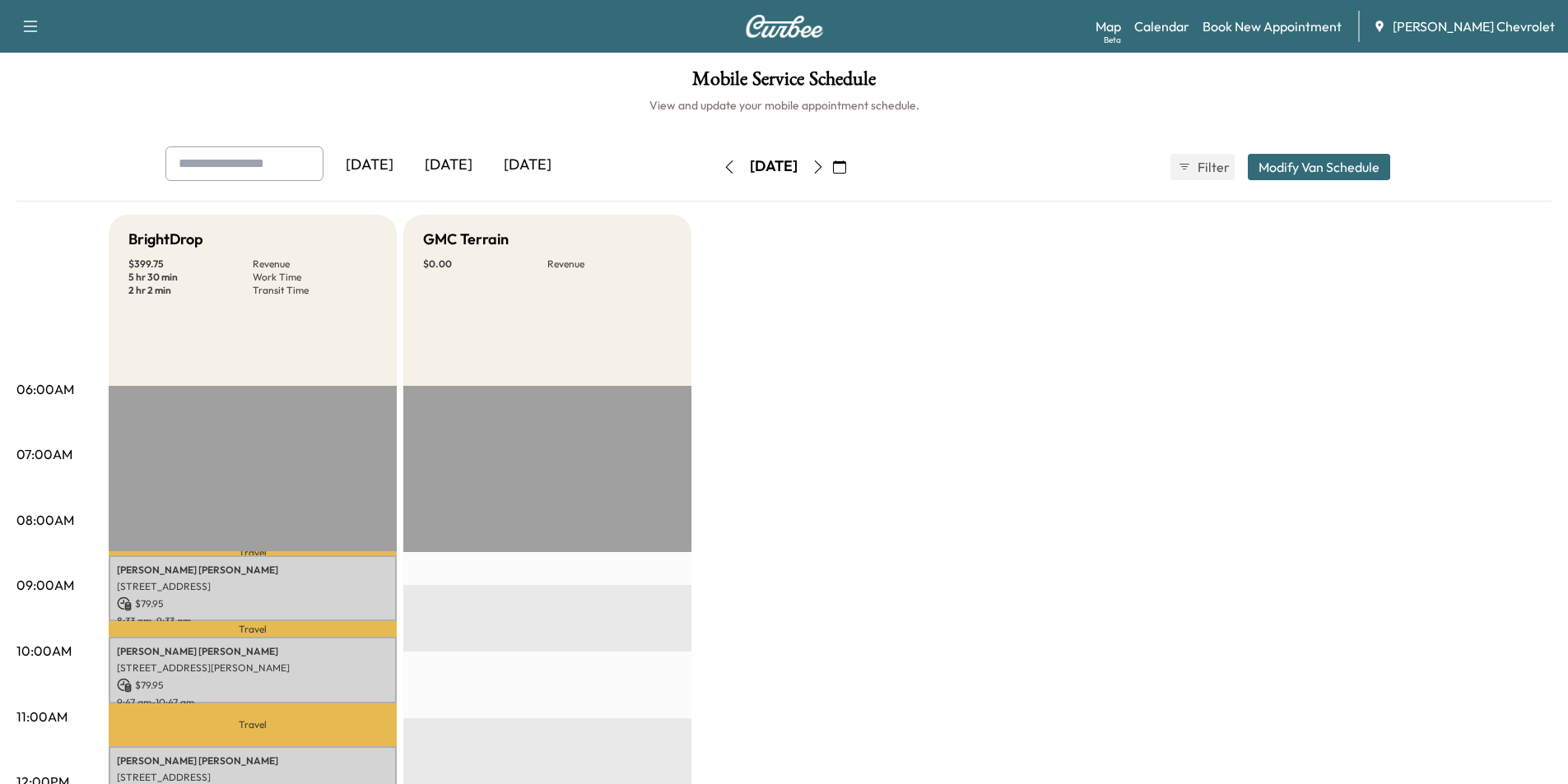
click at [825, 167] on icon "button" at bounding box center [818, 167] width 14 height 14
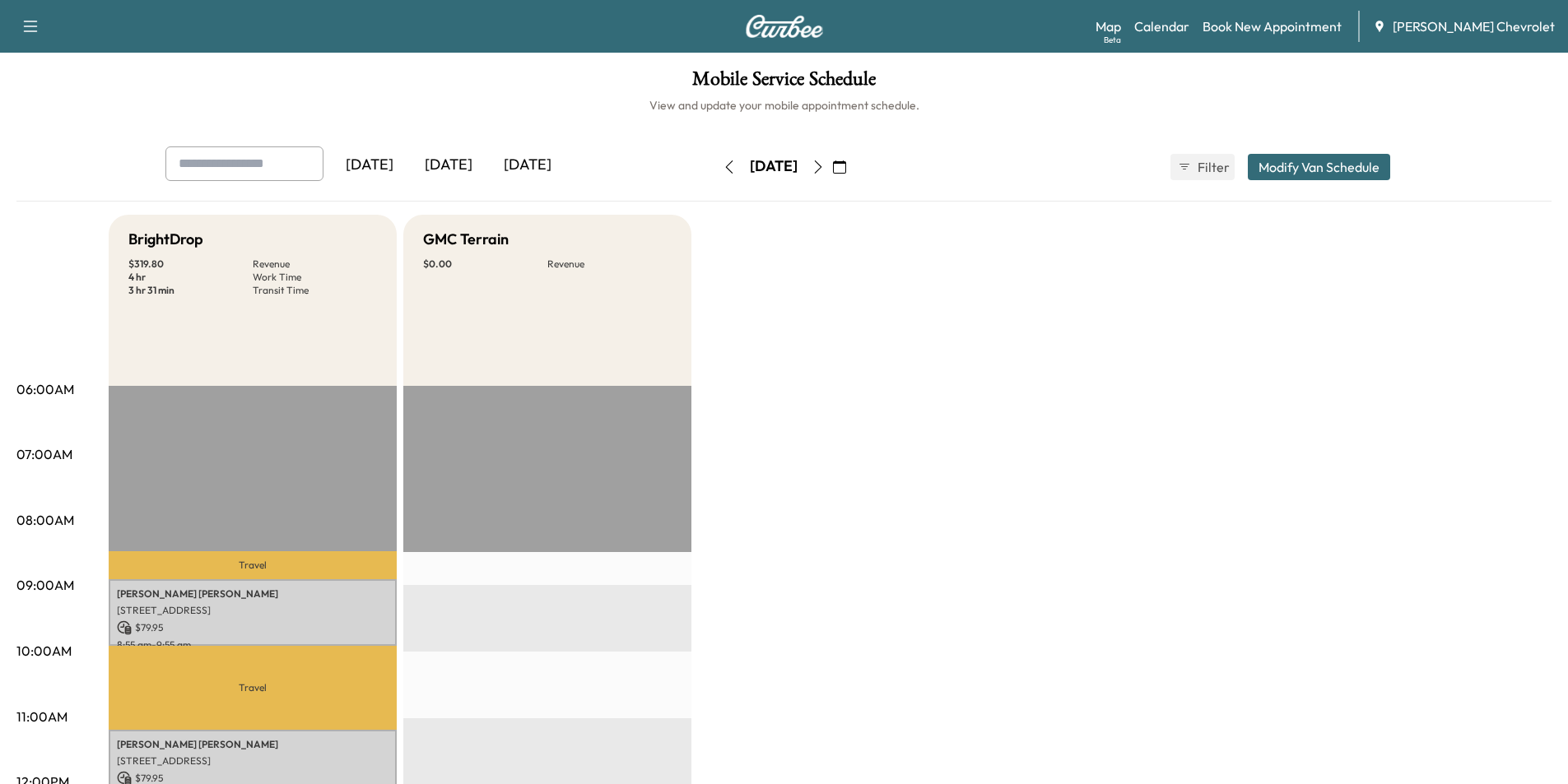
click at [825, 169] on icon "button" at bounding box center [818, 167] width 14 height 14
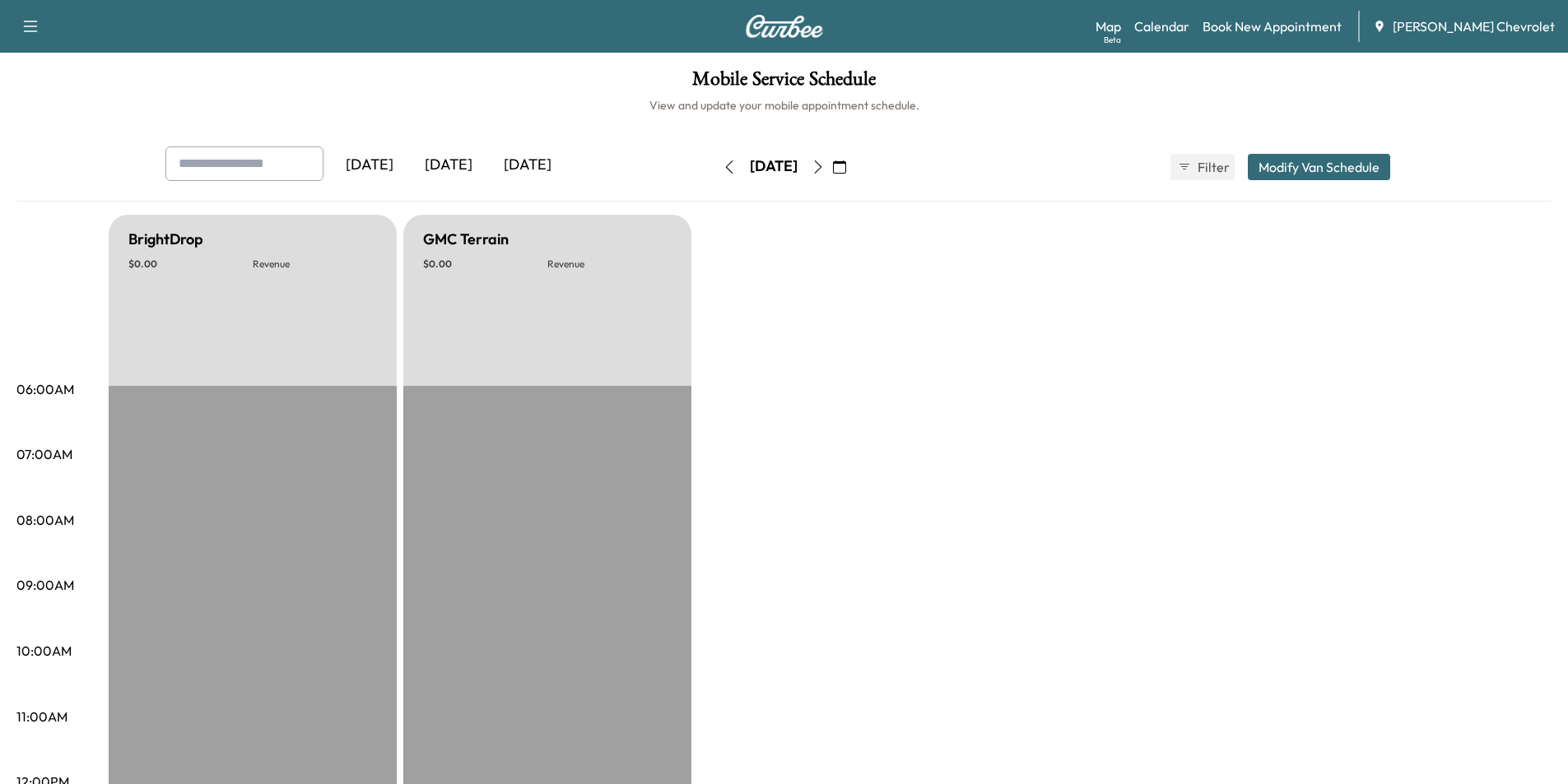
click at [723, 166] on icon "button" at bounding box center [729, 167] width 14 height 14
